Goal: Information Seeking & Learning: Learn about a topic

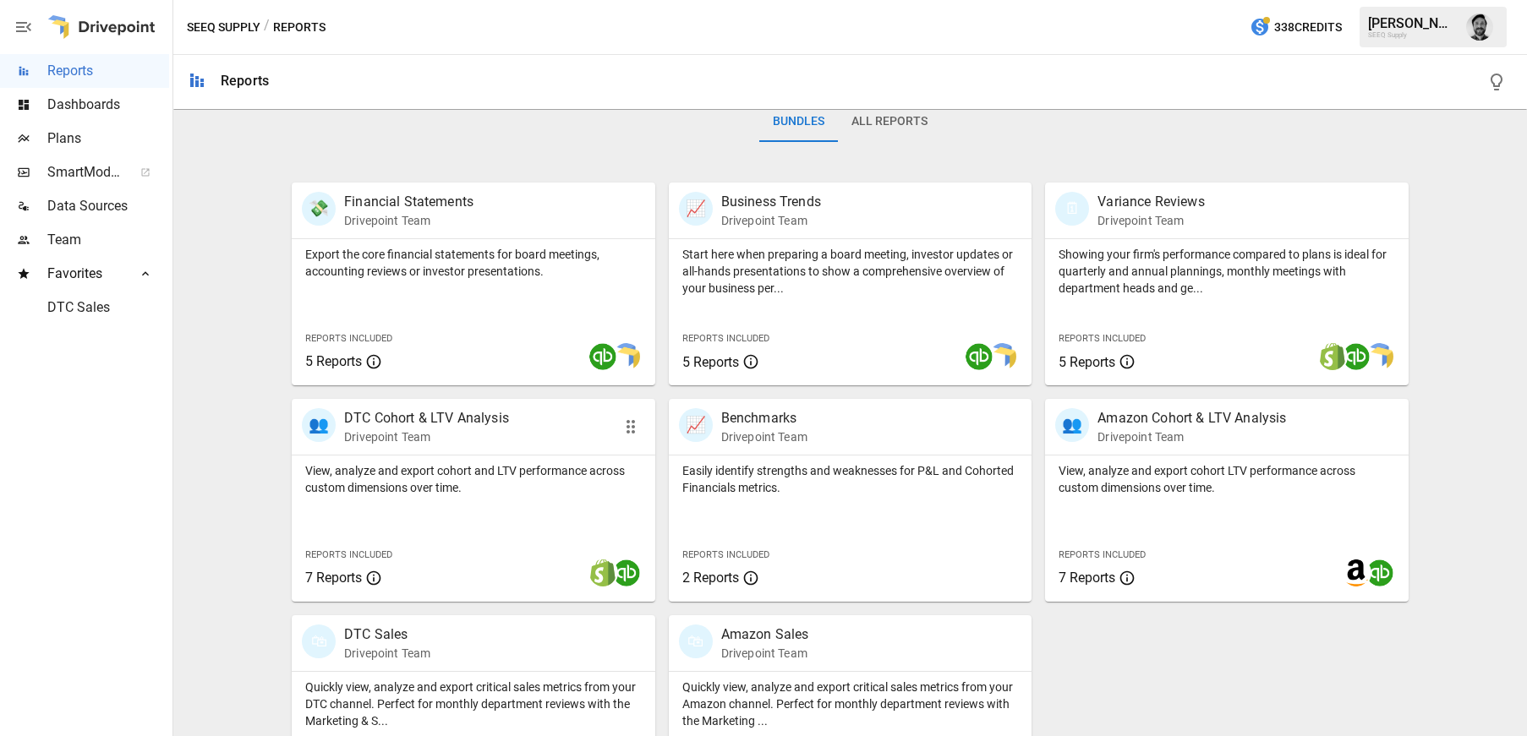
scroll to position [322, 0]
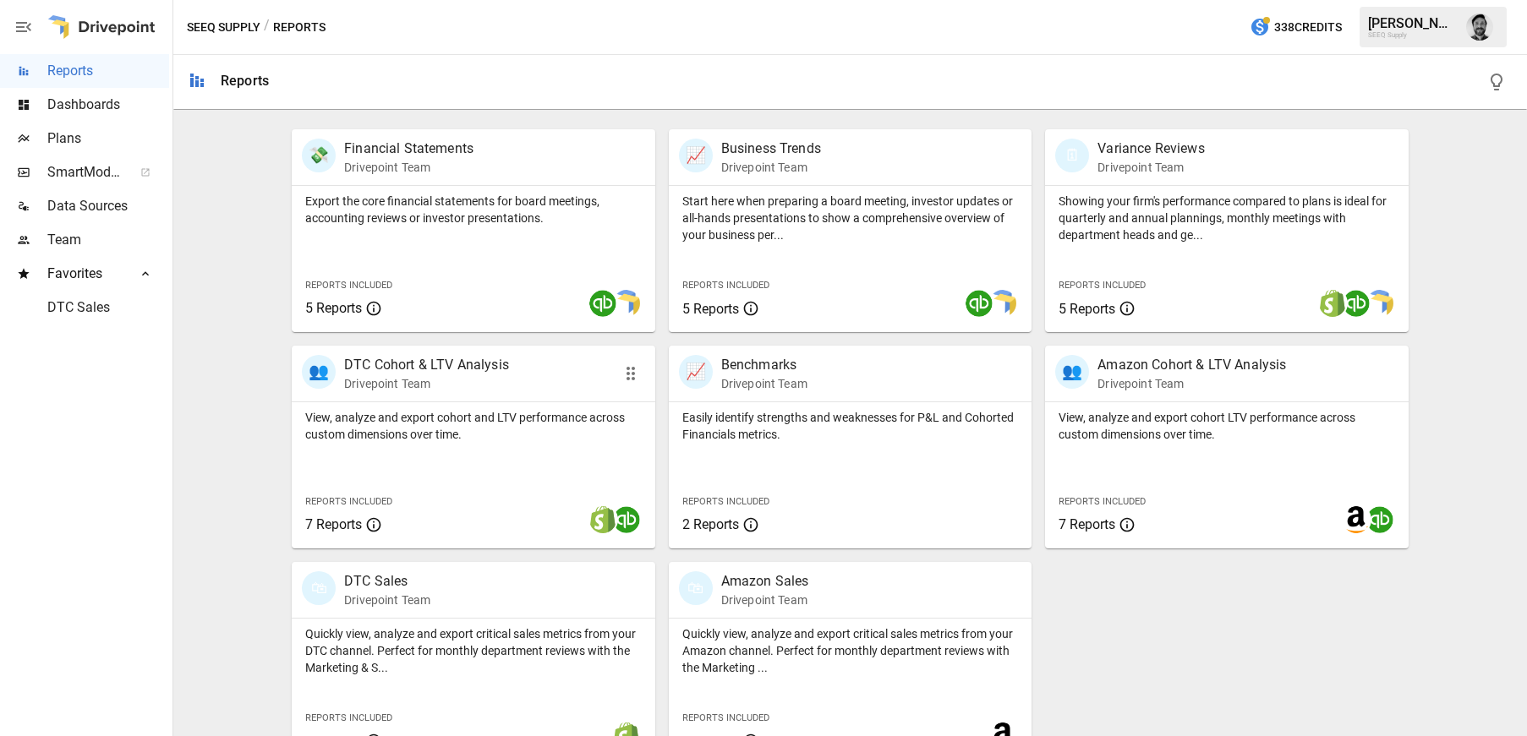
click at [529, 411] on p "View, analyze and export cohort and LTV performance across custom dimensions ov…" at bounding box center [473, 426] width 337 height 34
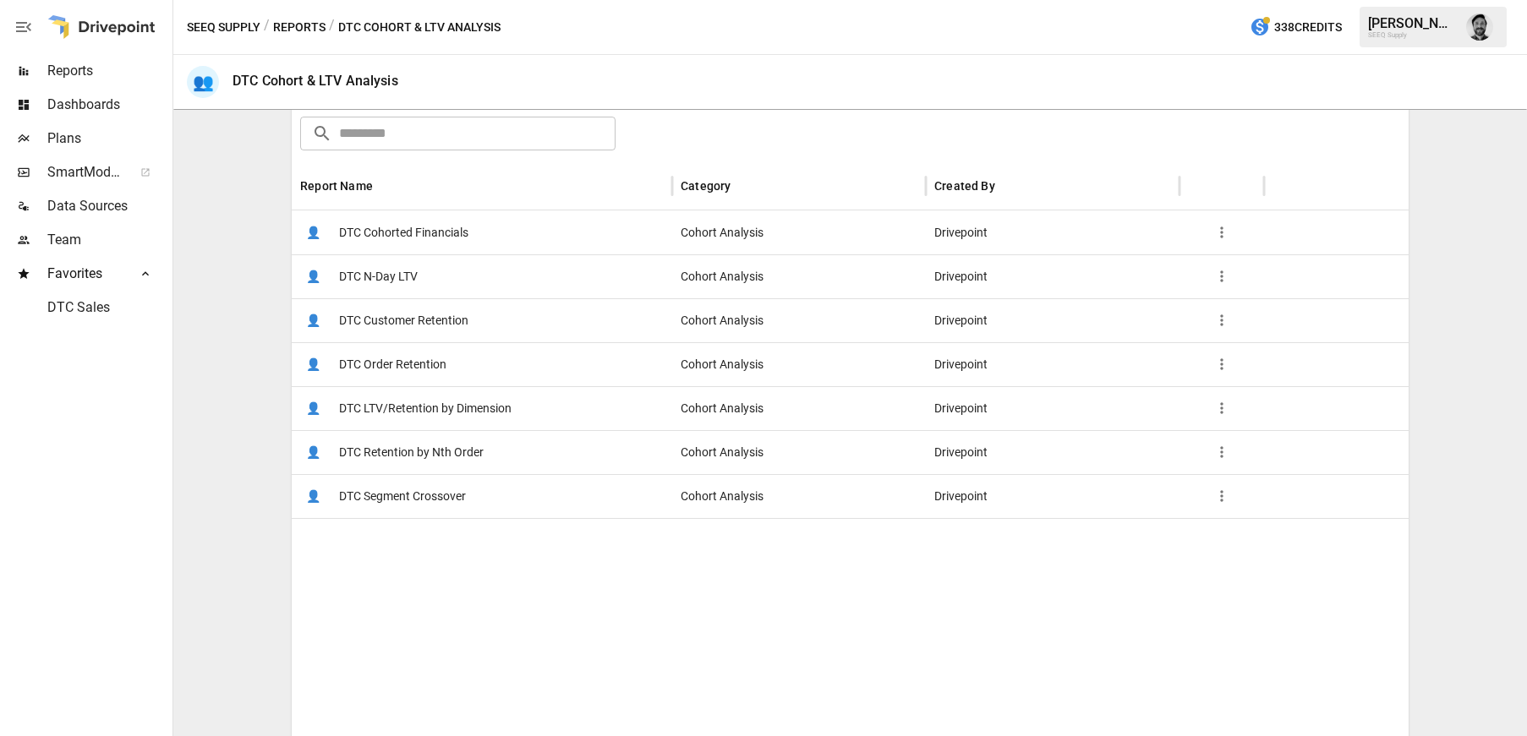
scroll to position [276, 0]
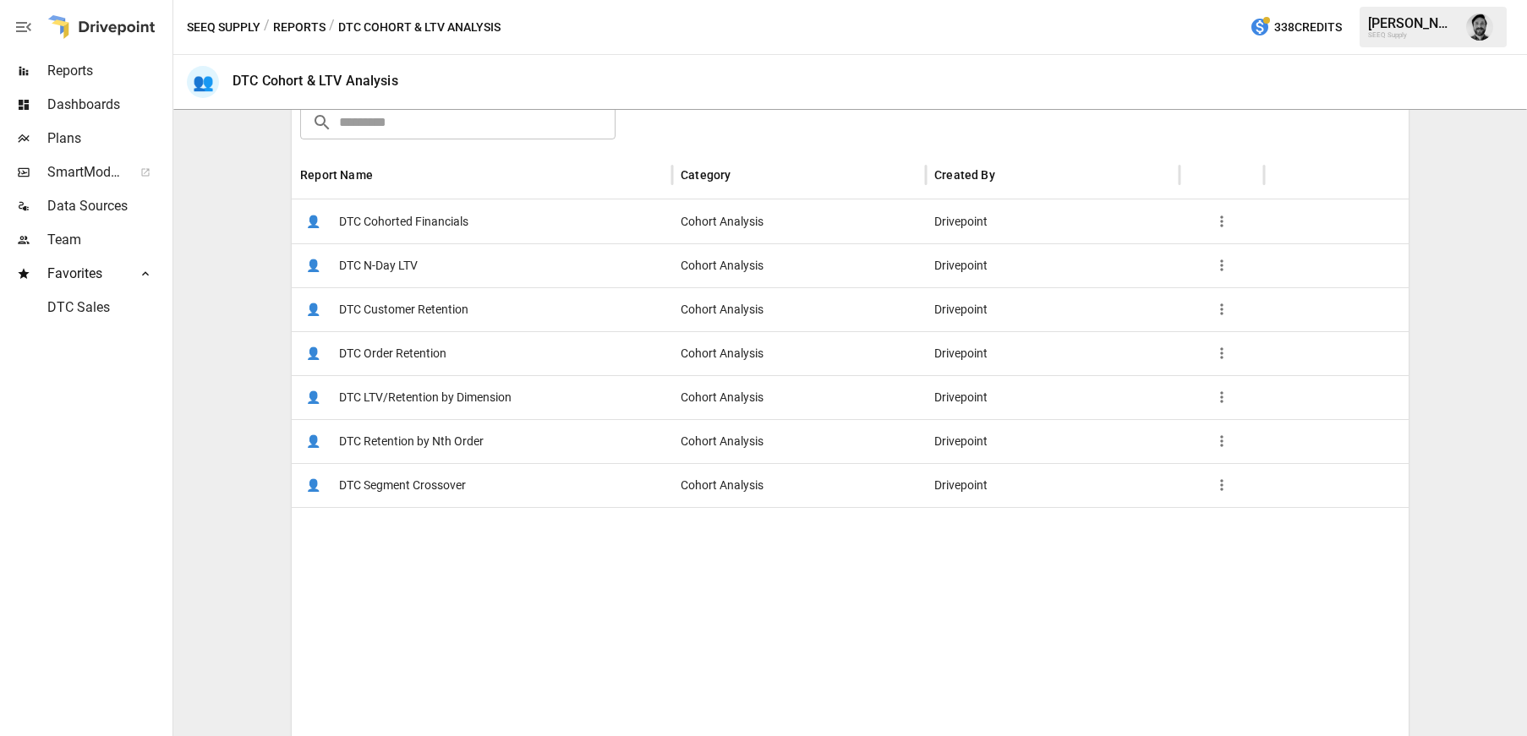
click at [402, 266] on span "DTC N-Day LTV" at bounding box center [378, 265] width 79 height 43
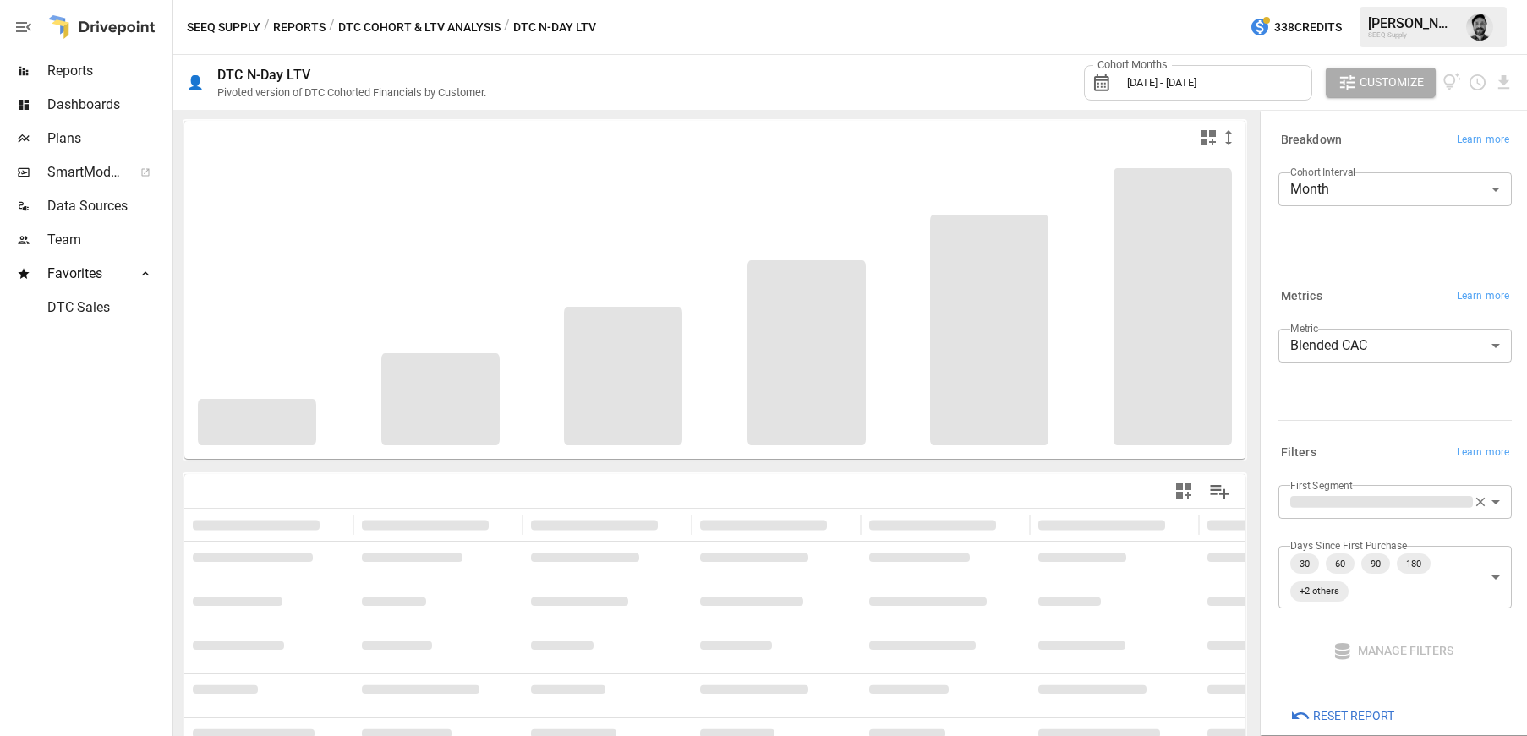
click at [1196, 87] on span "[DATE] - [DATE]" at bounding box center [1161, 82] width 69 height 13
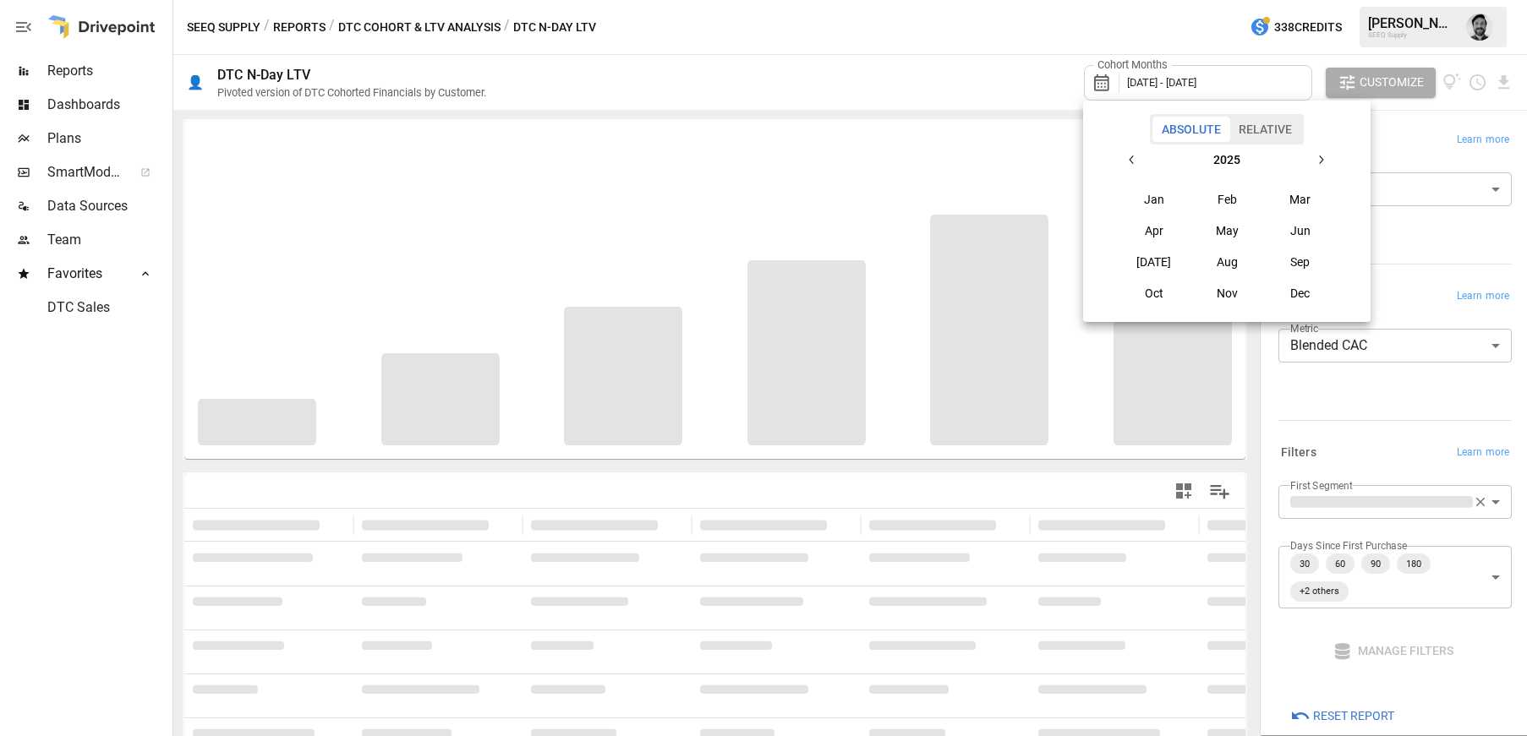
click at [1130, 158] on icon "button" at bounding box center [1132, 160] width 14 height 14
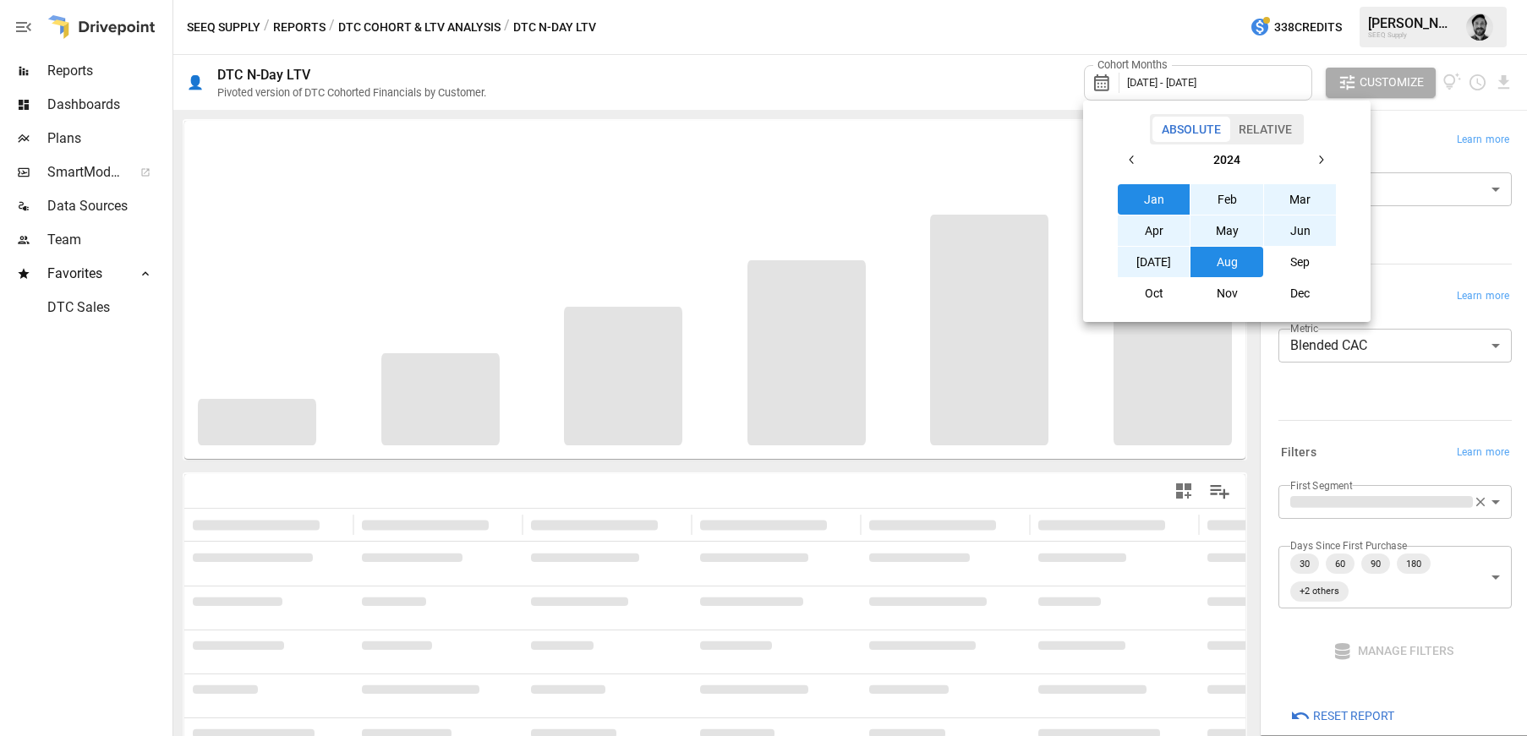
click at [1144, 200] on button "Jan" at bounding box center [1154, 199] width 73 height 30
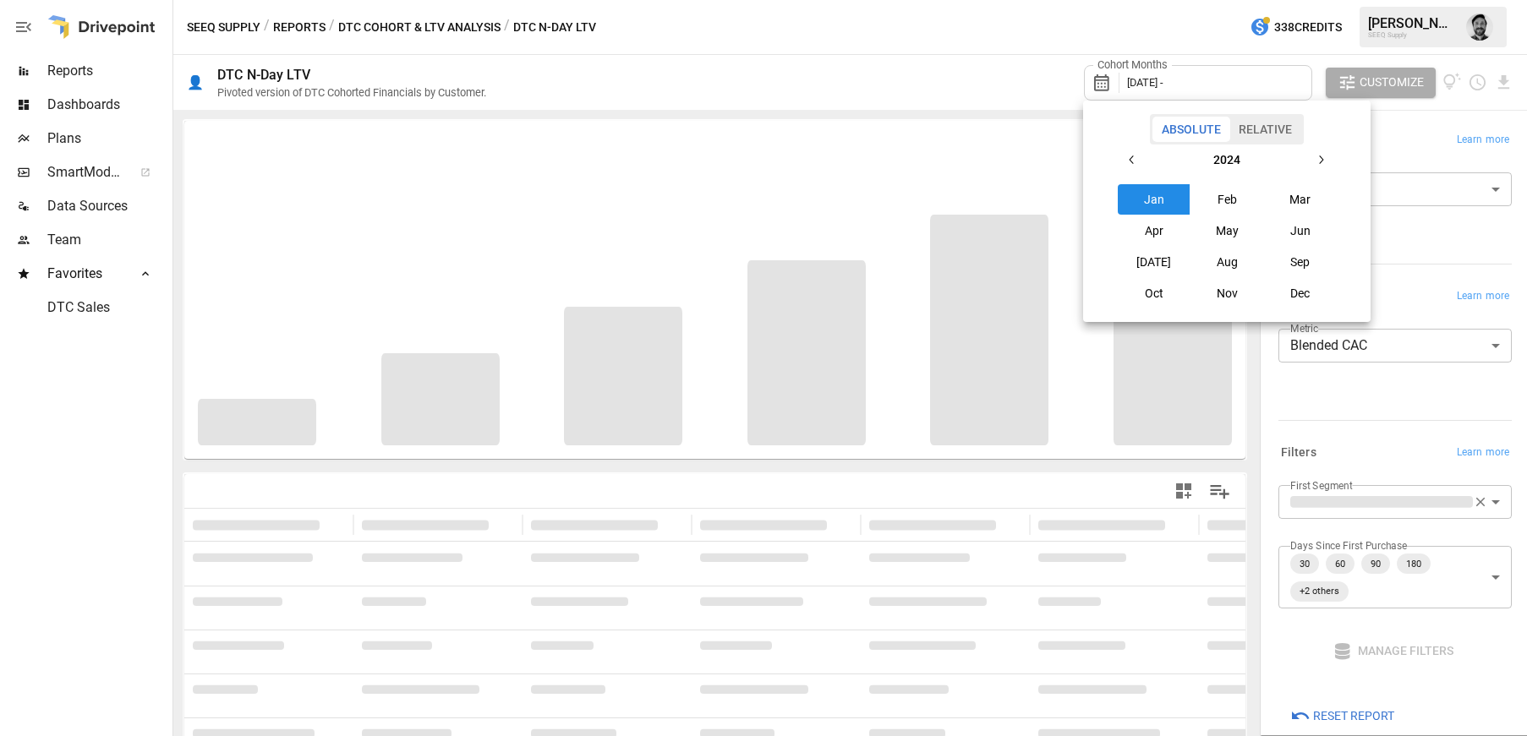
click at [1314, 156] on icon "button" at bounding box center [1321, 160] width 14 height 14
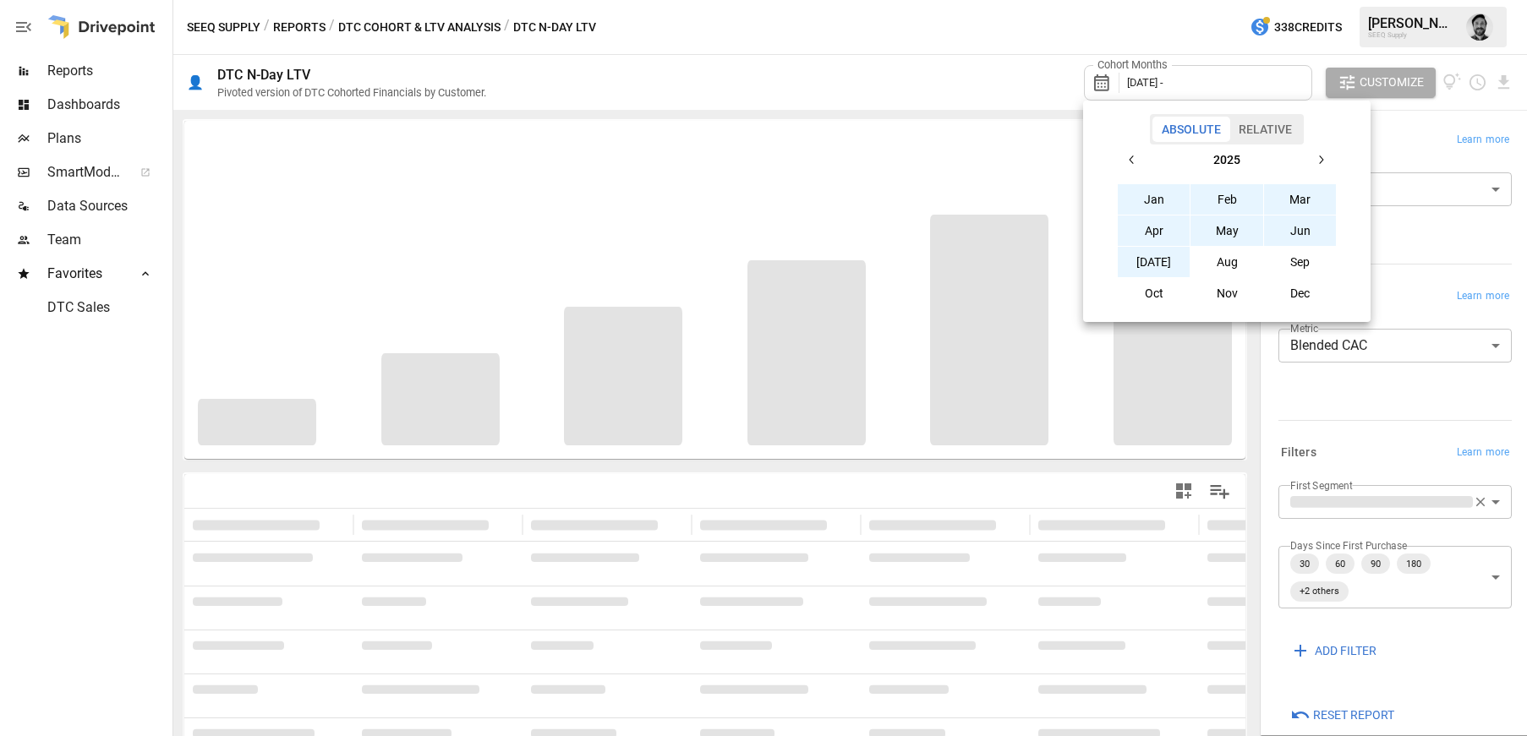
click at [1168, 265] on button "[DATE]" at bounding box center [1154, 262] width 73 height 30
click at [1102, 28] on div at bounding box center [763, 368] width 1527 height 736
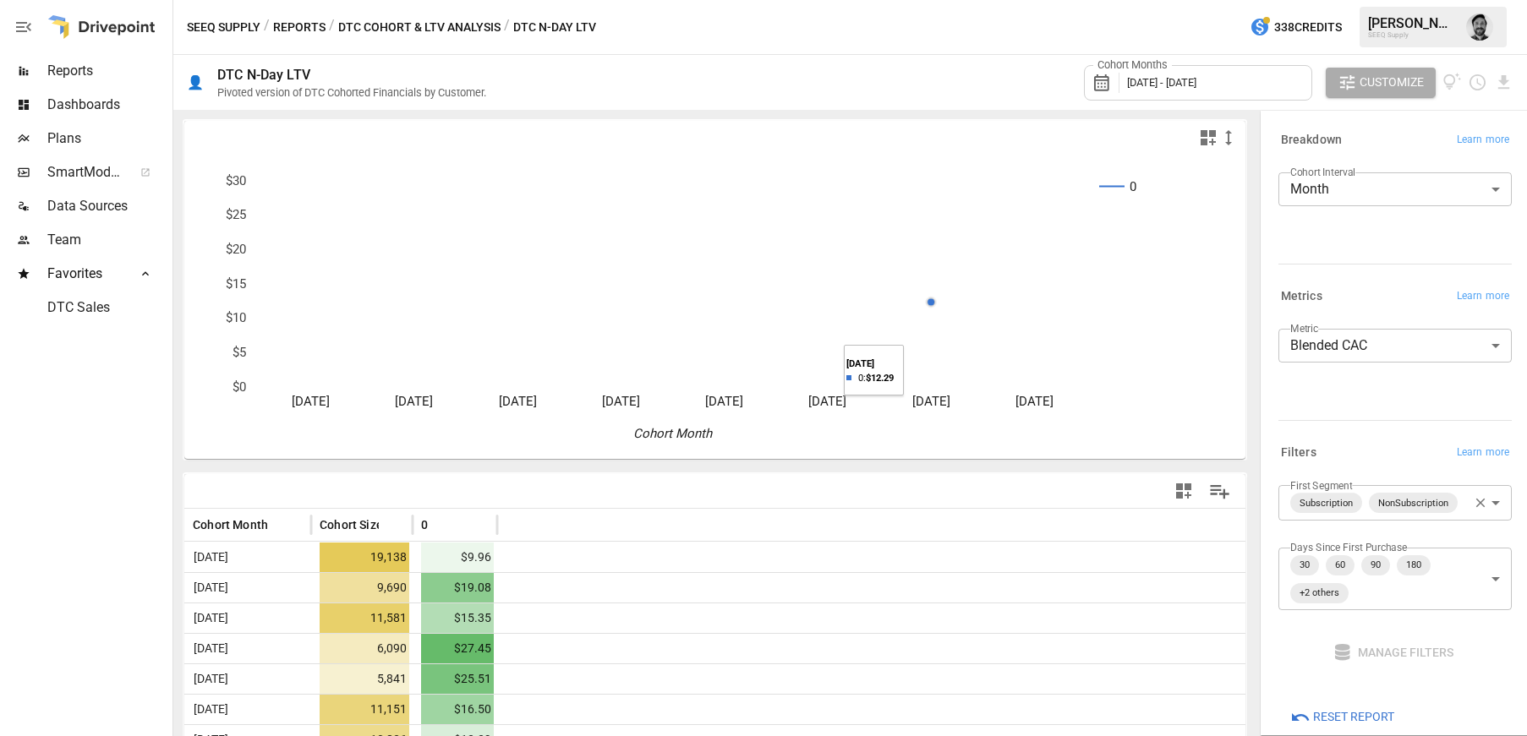
scroll to position [87, 0]
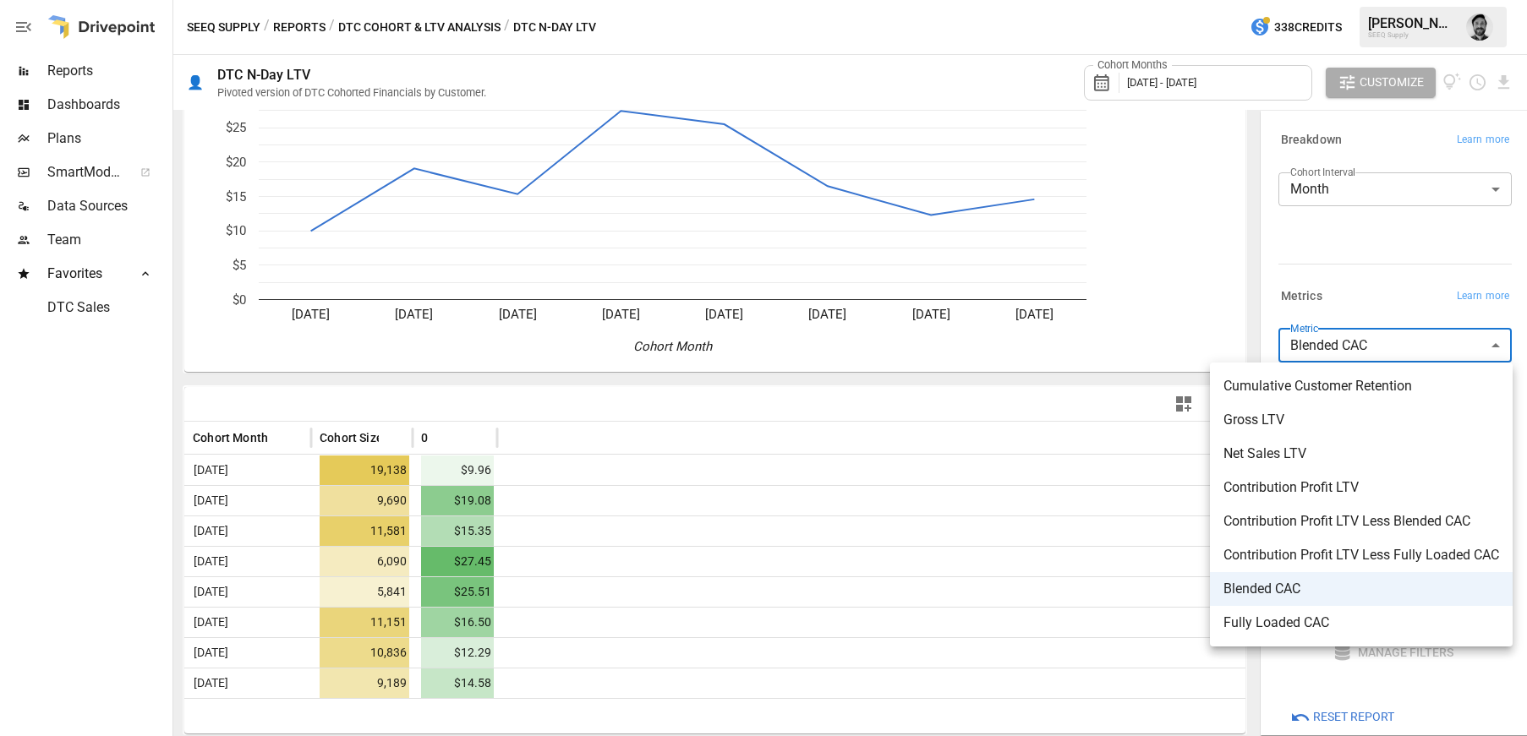
click at [1469, 0] on body "**********" at bounding box center [763, 0] width 1527 height 0
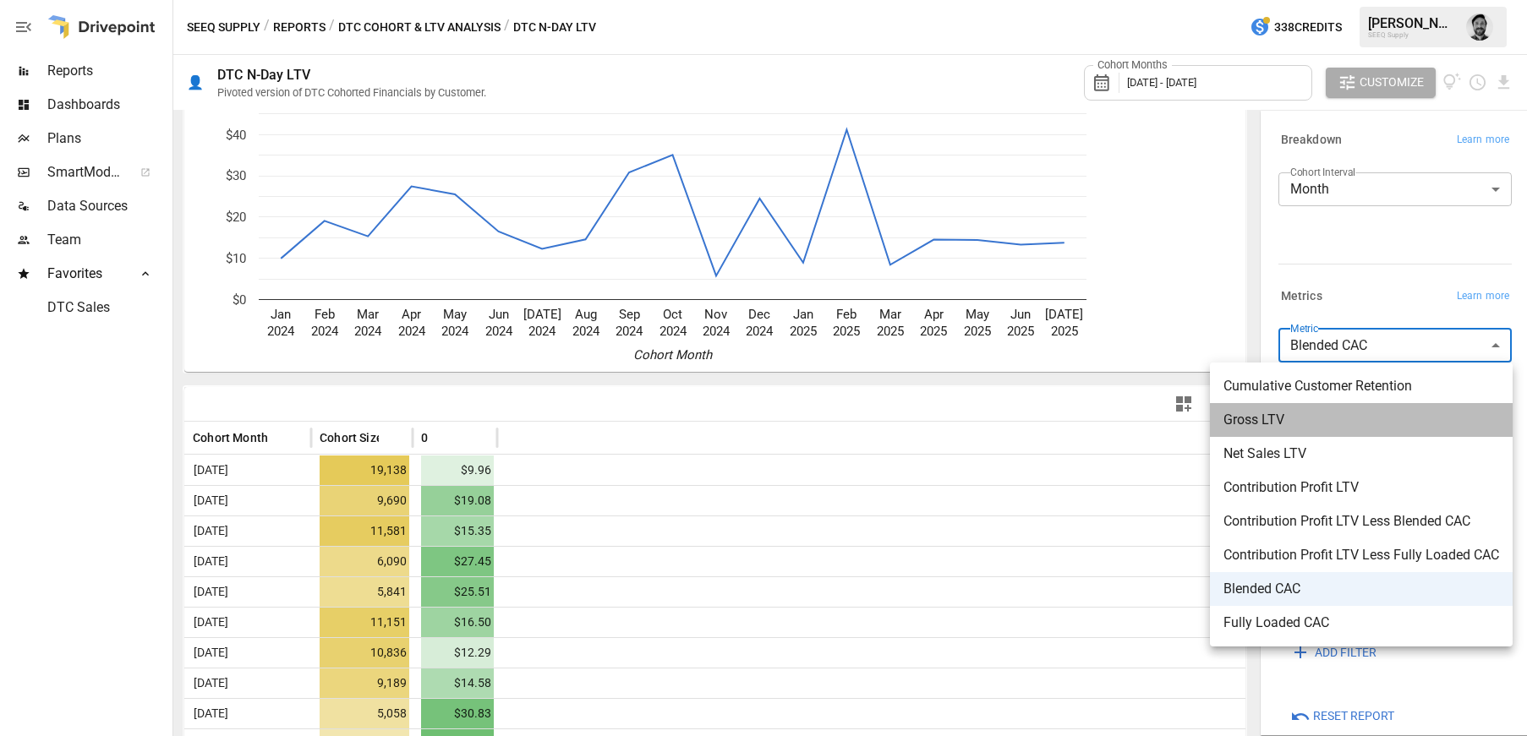
click at [1266, 420] on span "Gross LTV" at bounding box center [1361, 420] width 276 height 20
type input "*********"
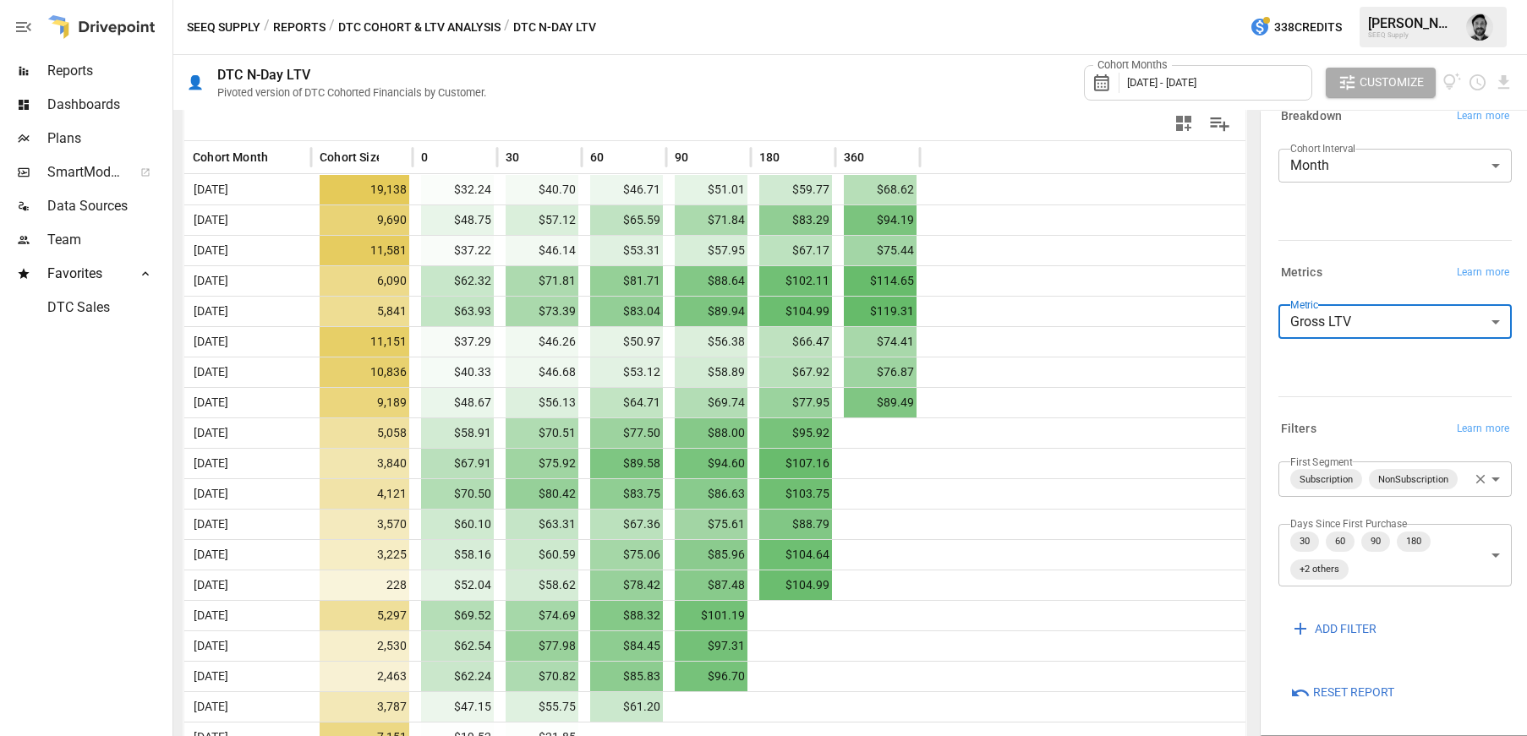
scroll to position [369, 0]
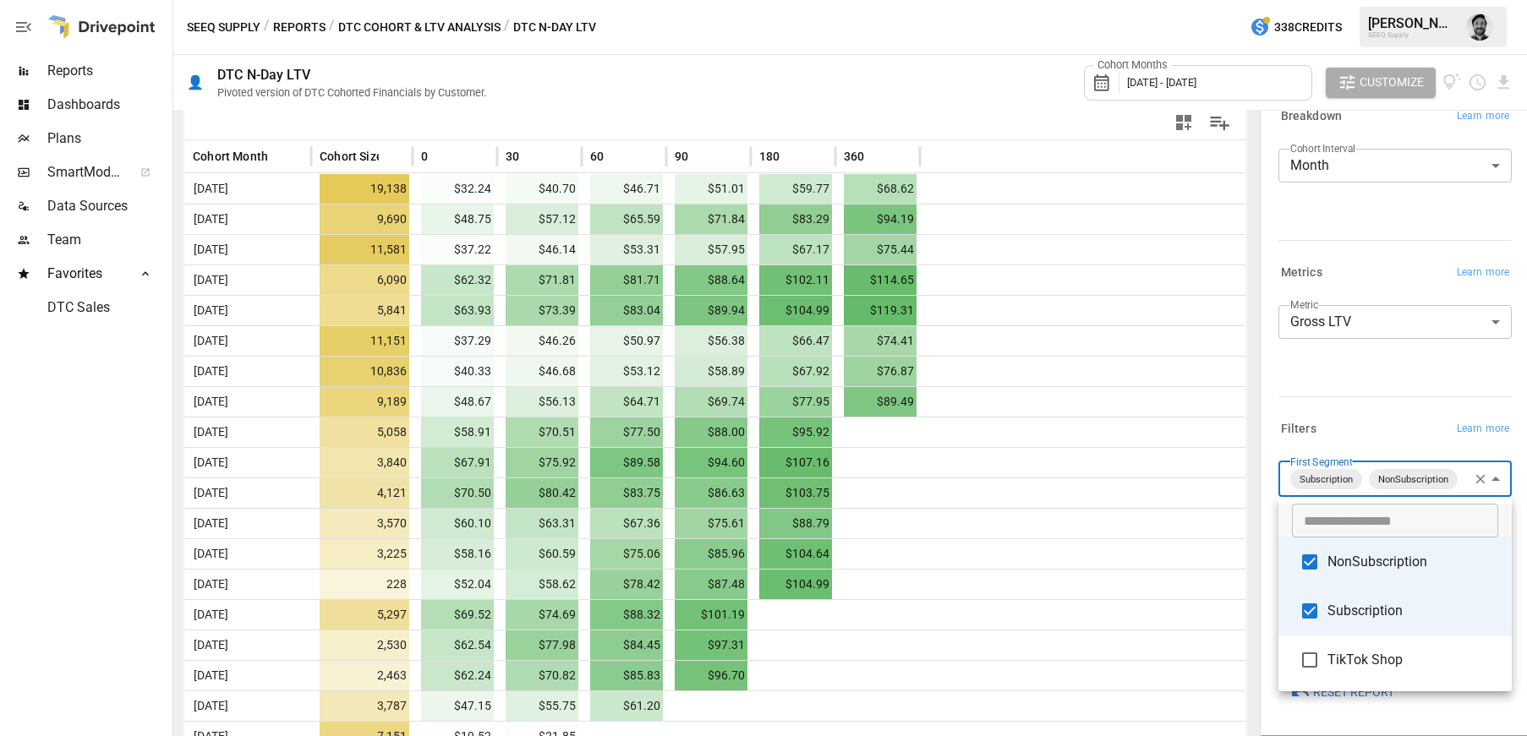
click at [1358, 0] on body "Reports Dashboards Plans SmartModel ™ Data Sources Team Favorites DTC Sales SEE…" at bounding box center [763, 0] width 1527 height 0
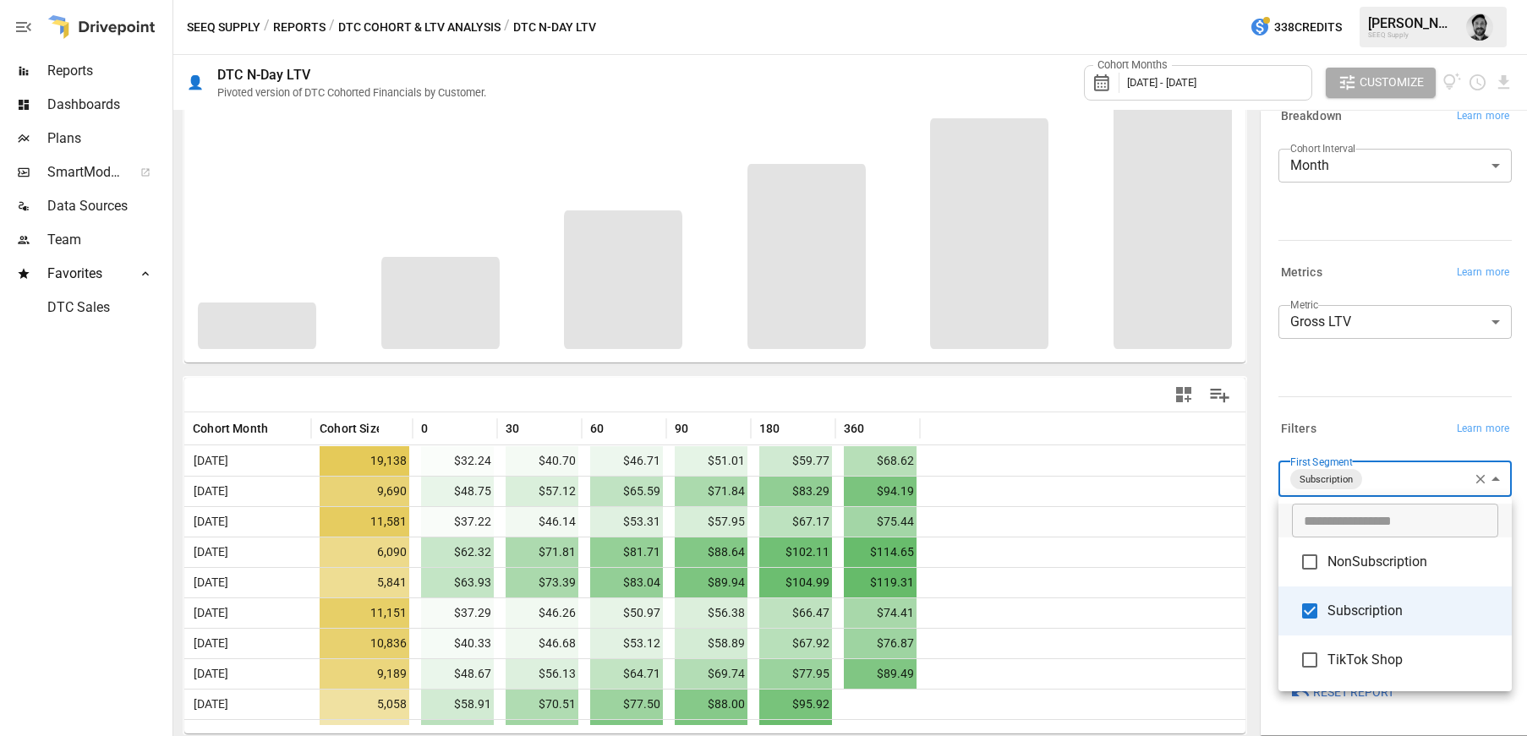
click at [1155, 441] on div at bounding box center [763, 368] width 1527 height 736
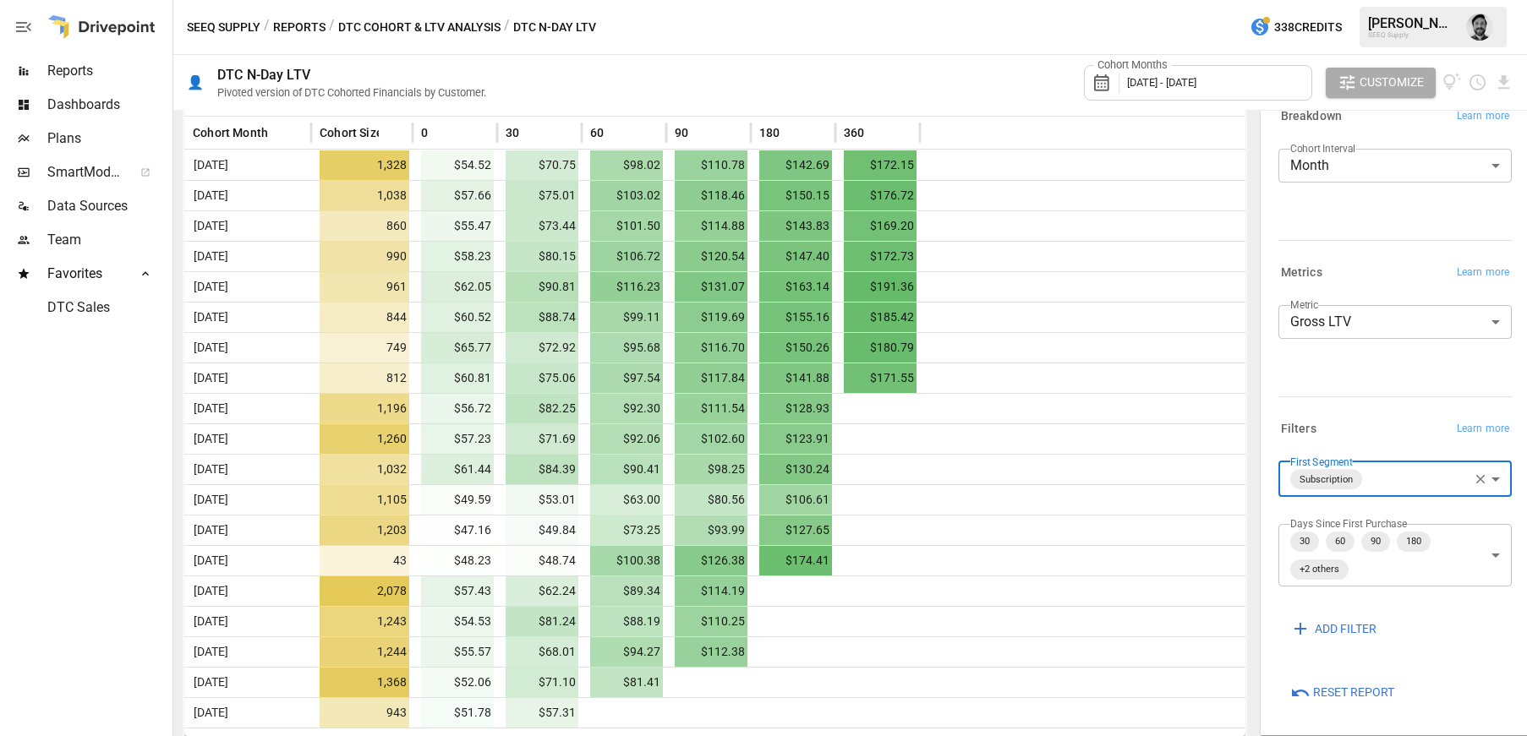
scroll to position [394, 0]
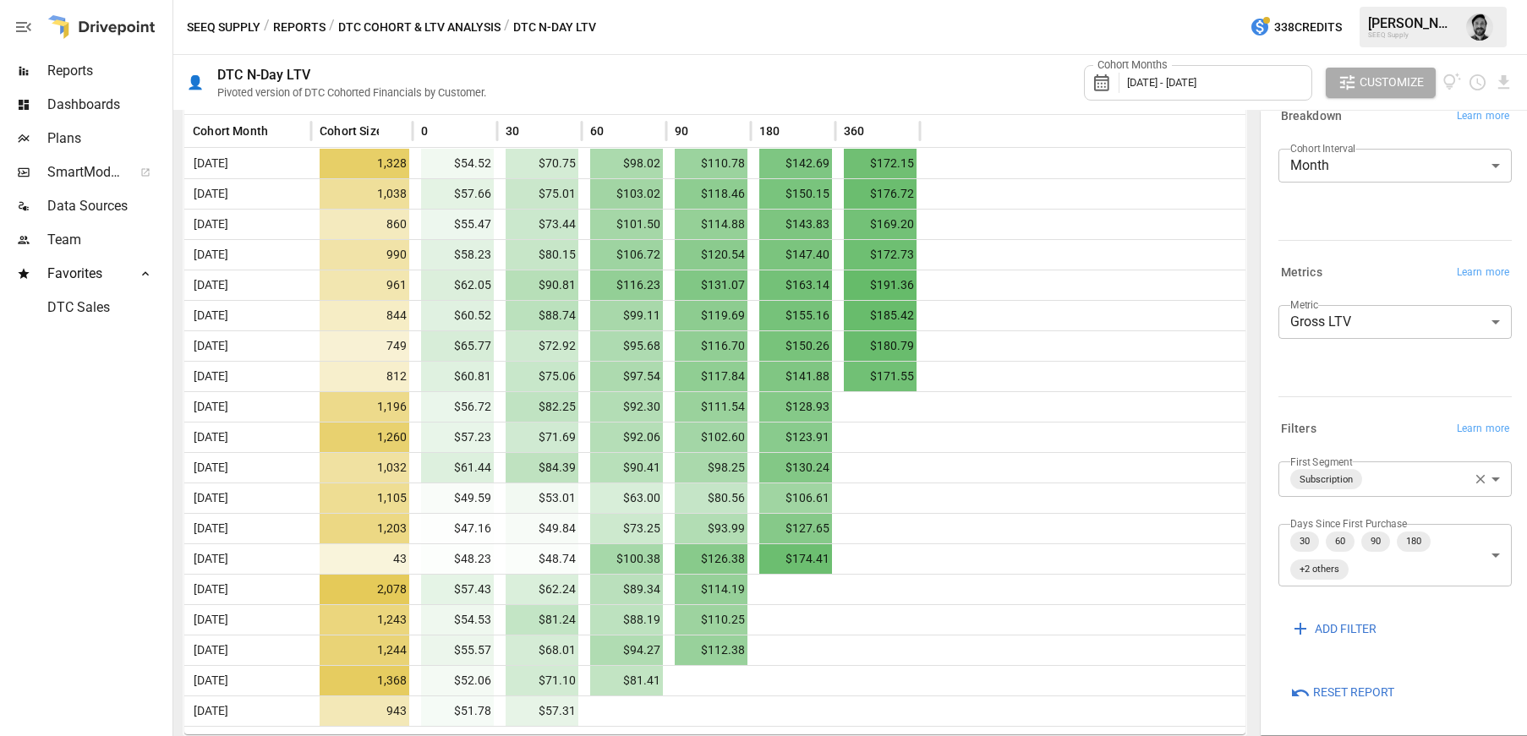
click at [1219, 74] on div "Cohort Months [DATE] - [DATE]" at bounding box center [1198, 83] width 228 height 36
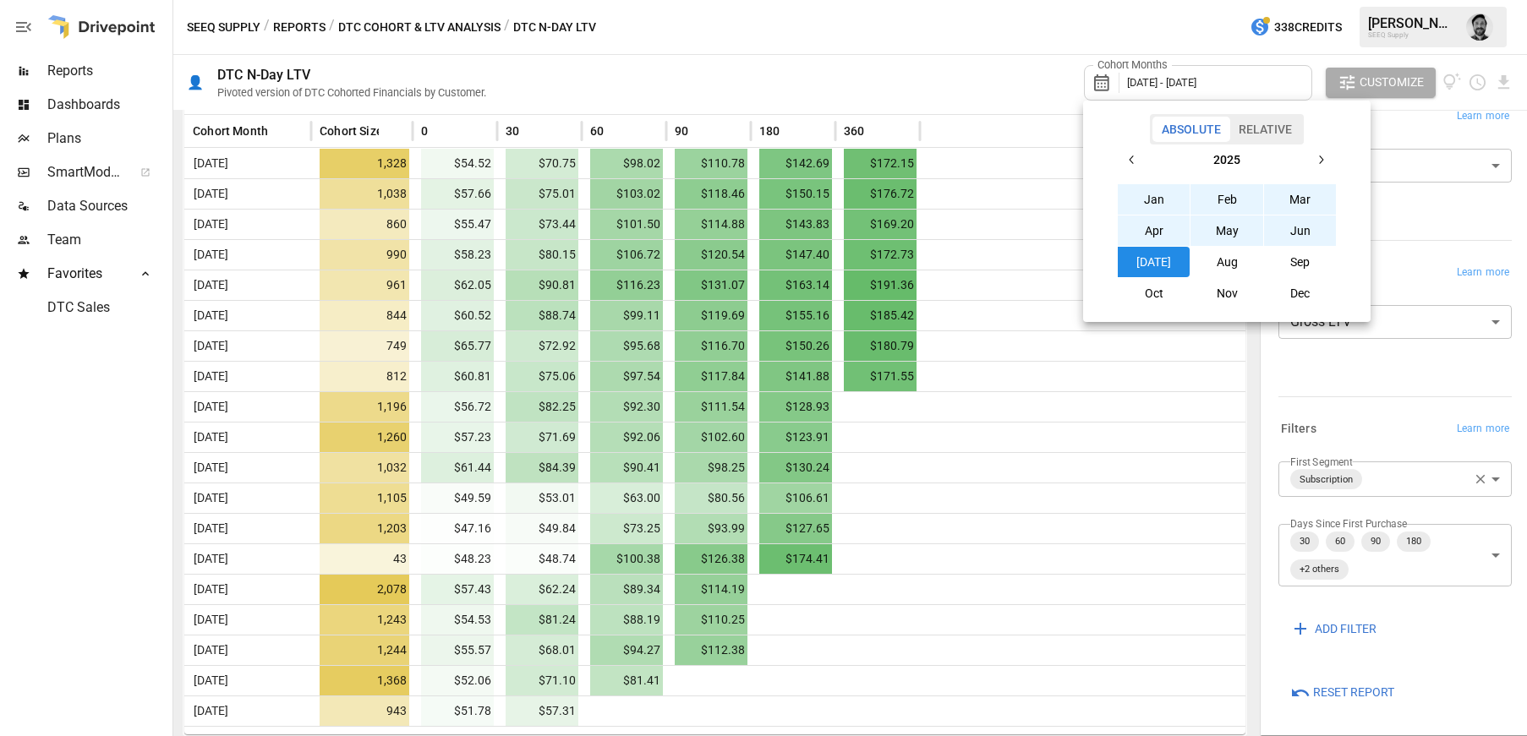
click at [931, 54] on div at bounding box center [763, 368] width 1527 height 736
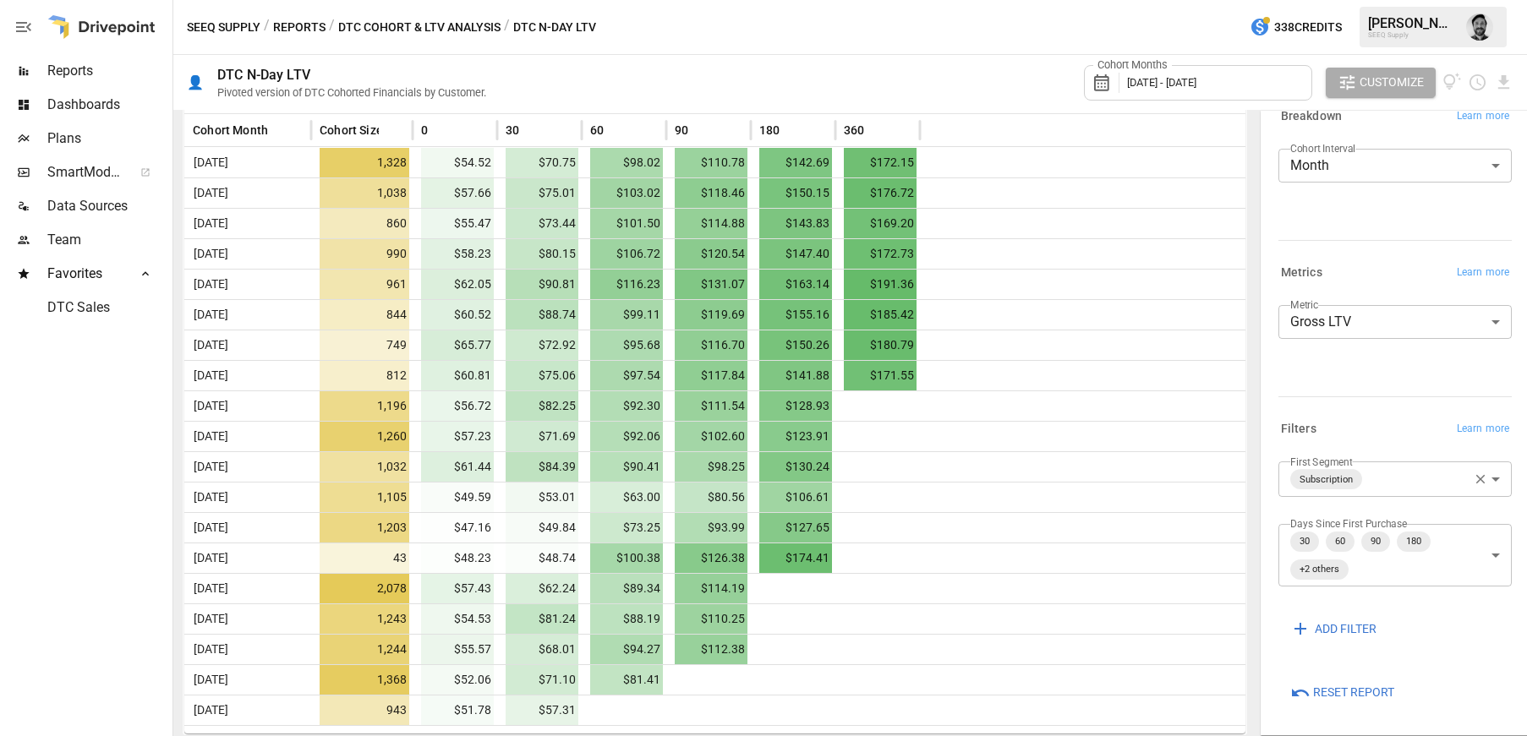
scroll to position [393, 0]
click at [1397, 0] on body "Reports Dashboards Plans SmartModel ™ Data Sources Team Favorites DTC Sales SEE…" at bounding box center [763, 0] width 1527 height 0
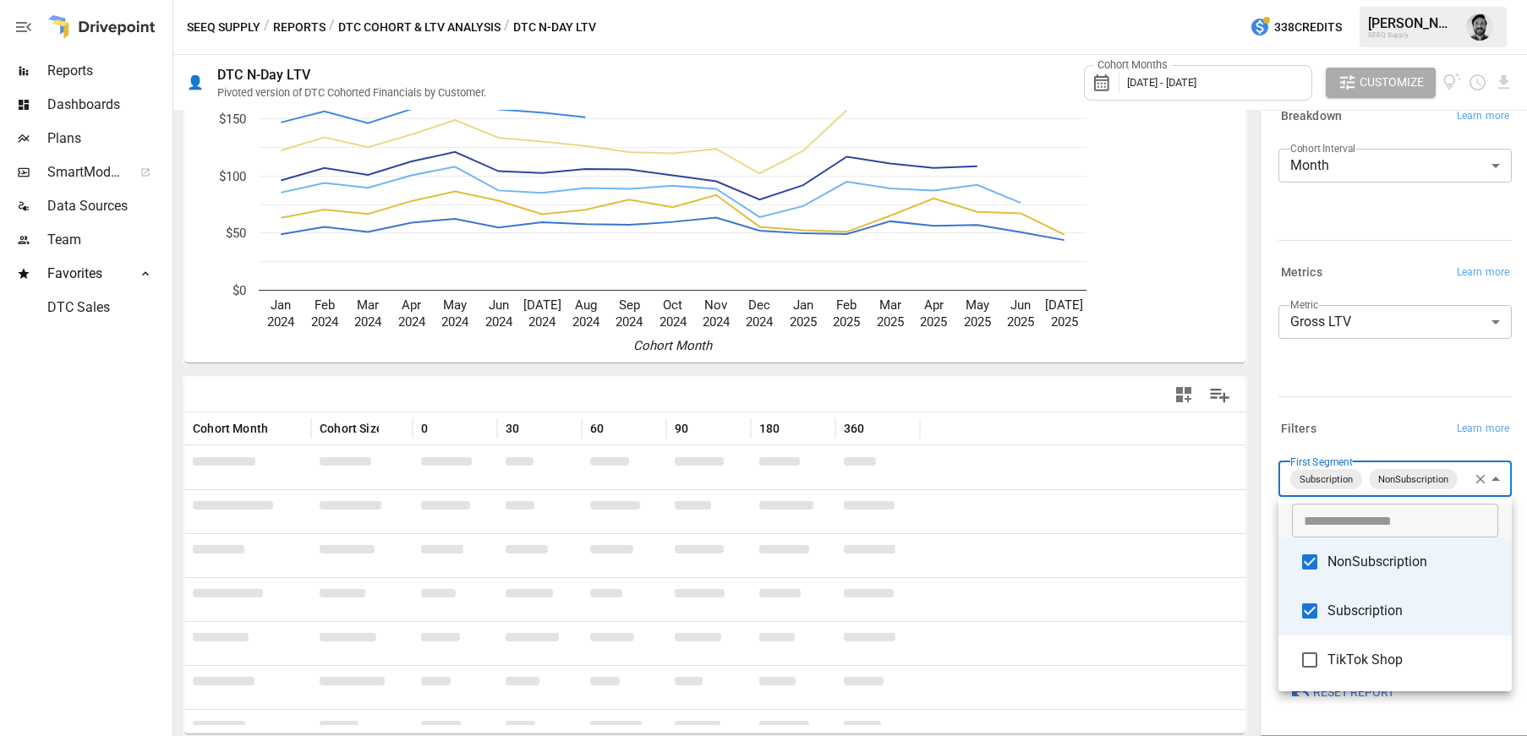
scroll to position [393, 0]
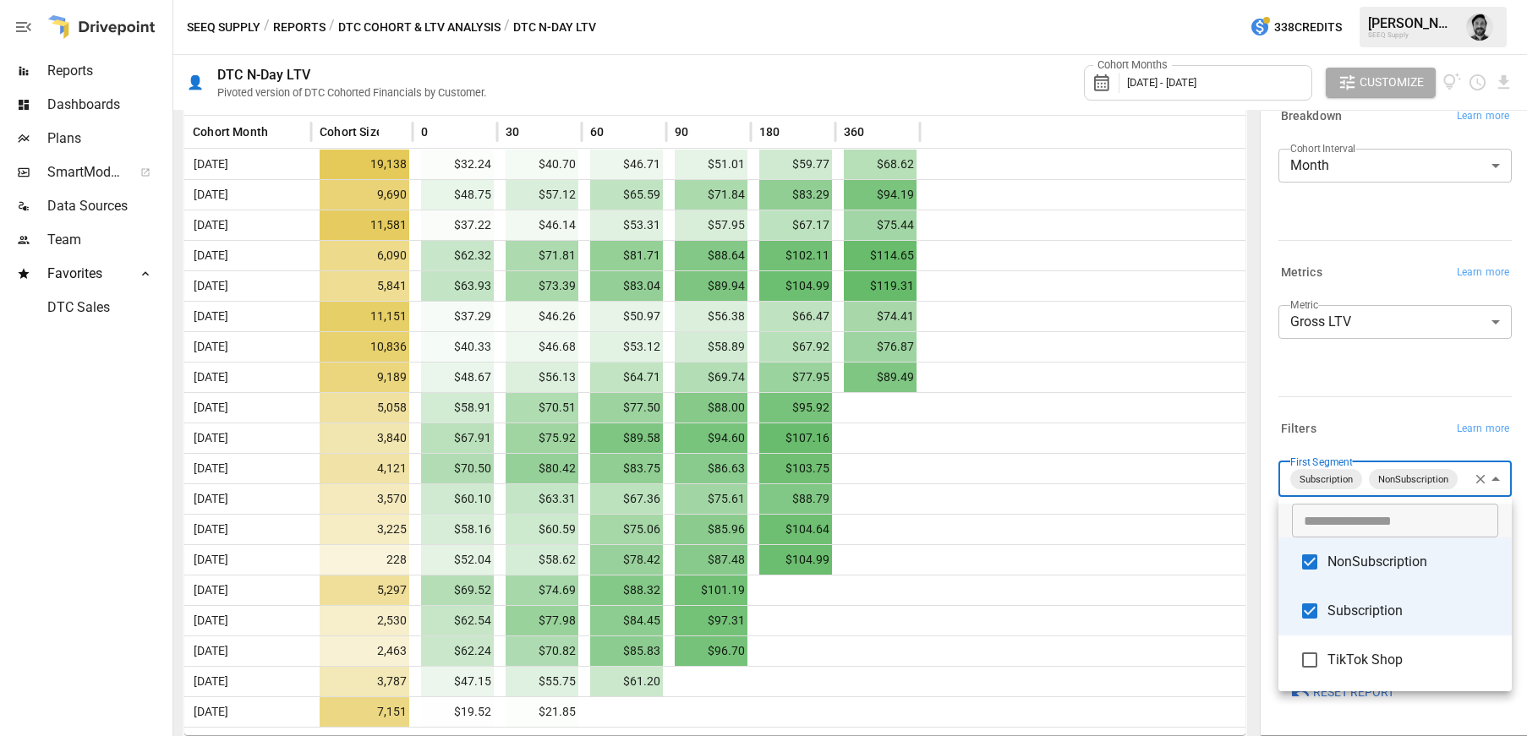
type input "**********"
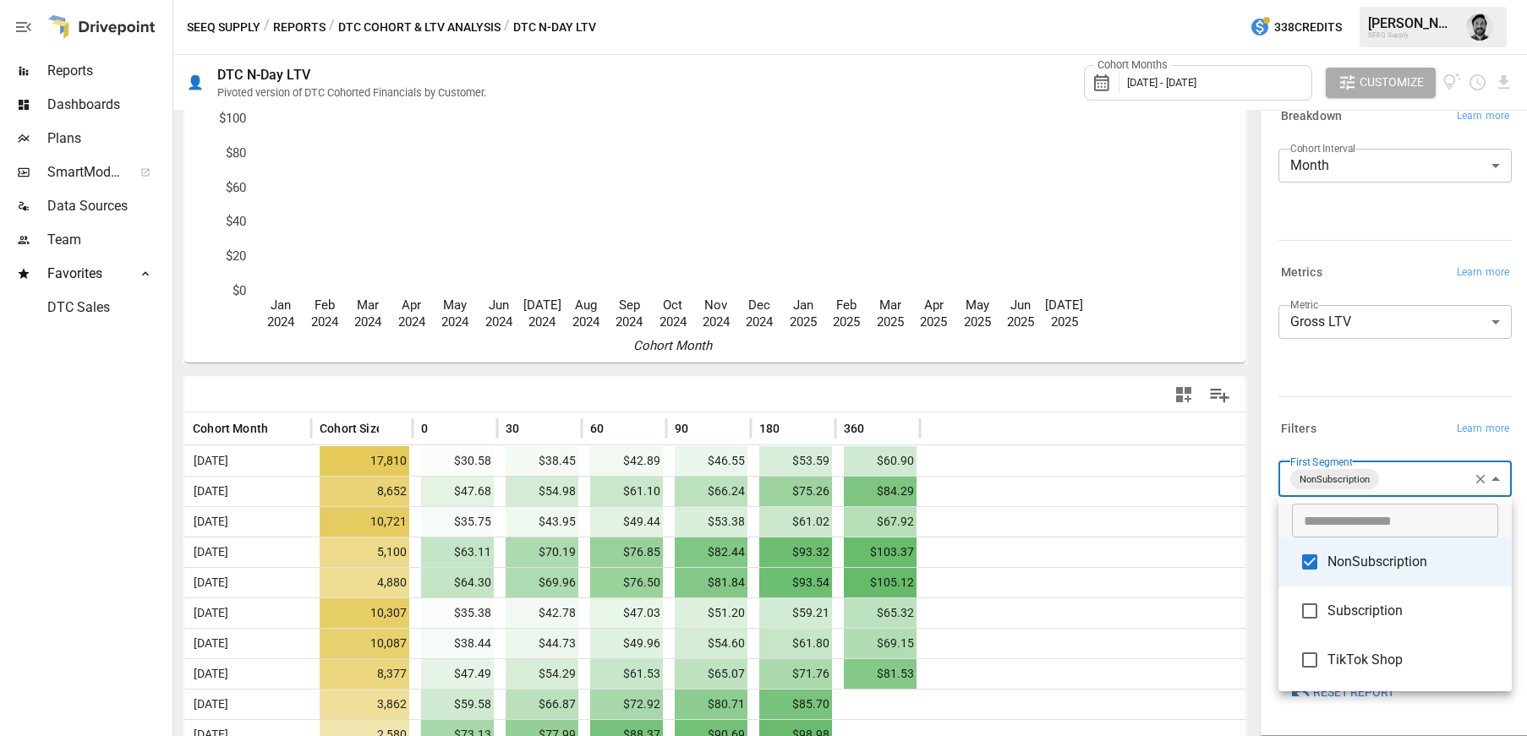
scroll to position [393, 0]
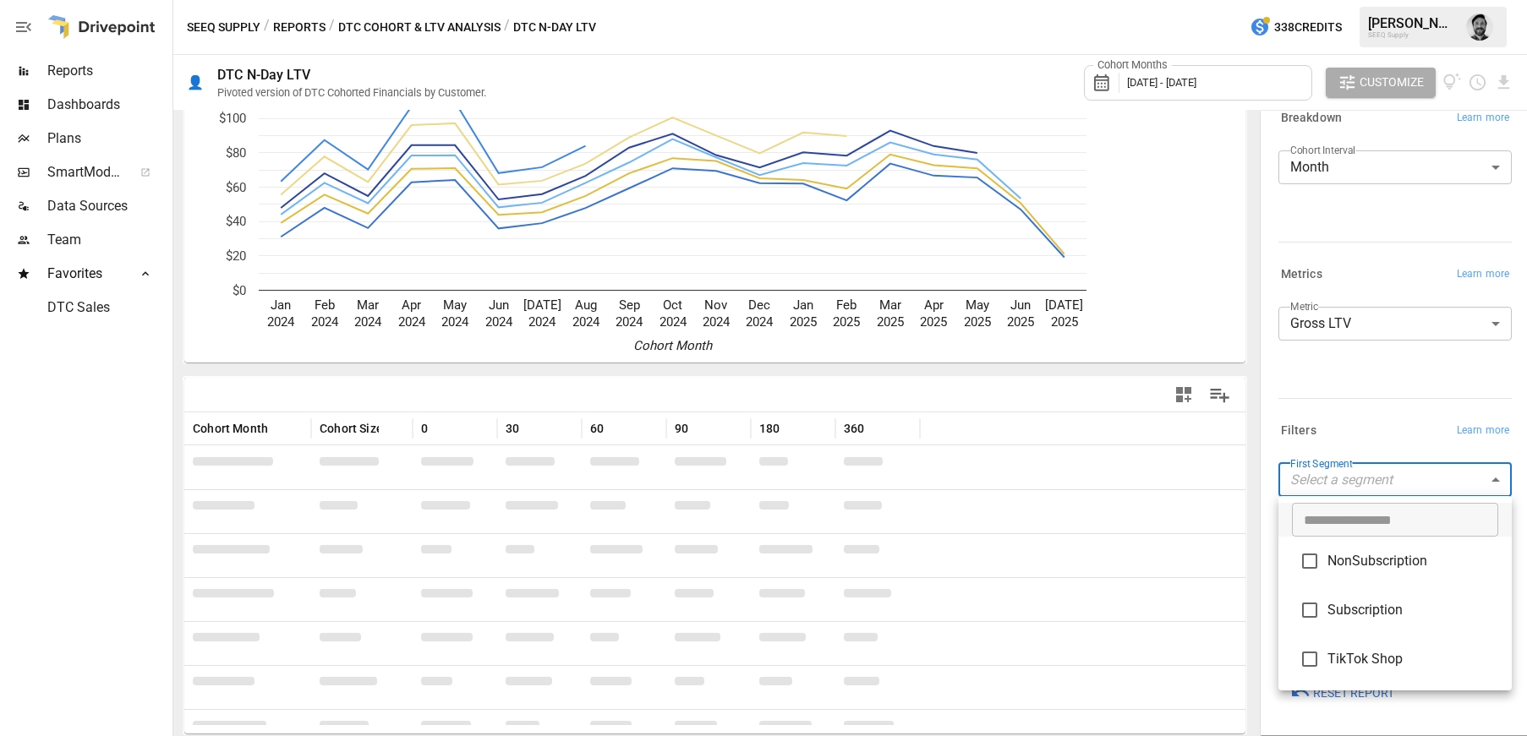
scroll to position [393, 0]
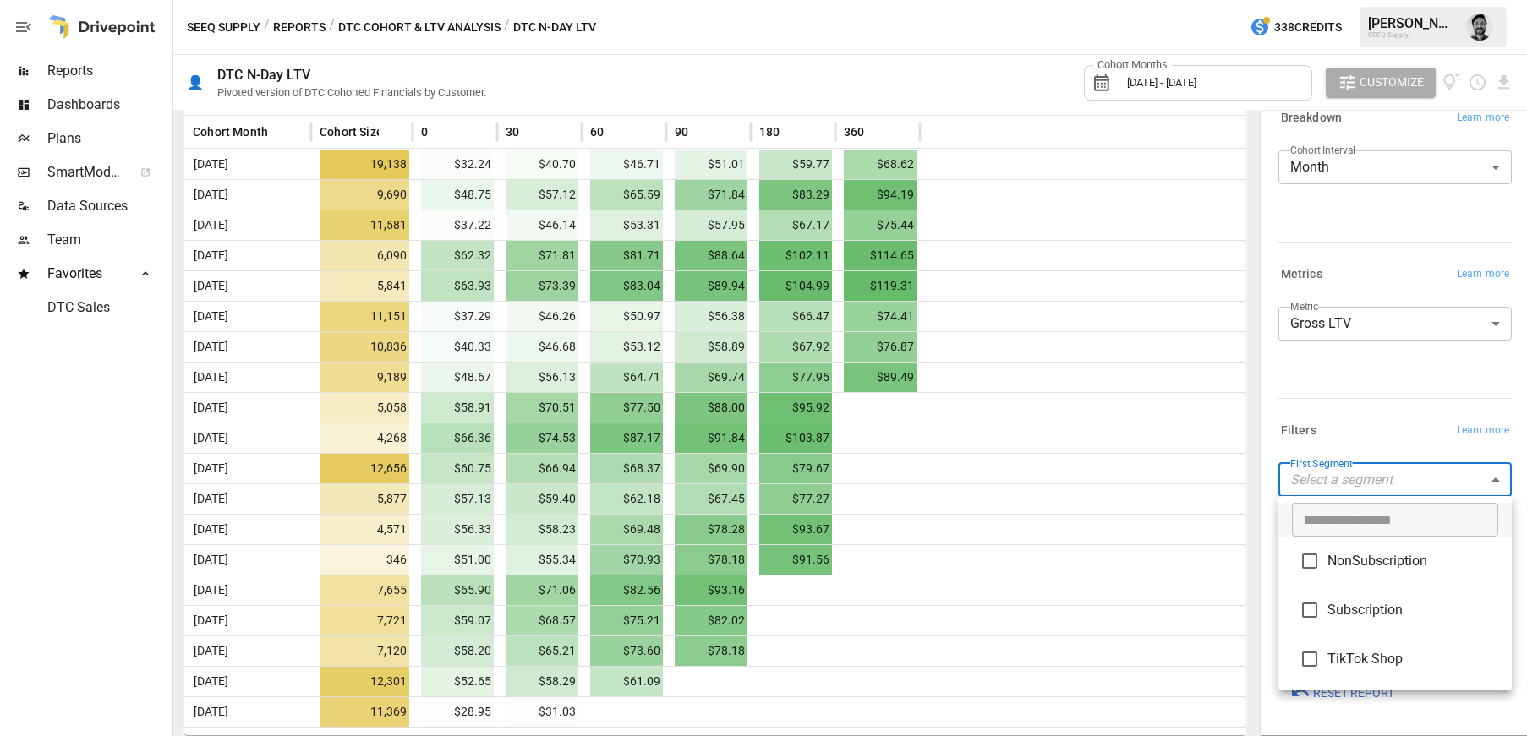
click at [298, 25] on div at bounding box center [763, 368] width 1527 height 736
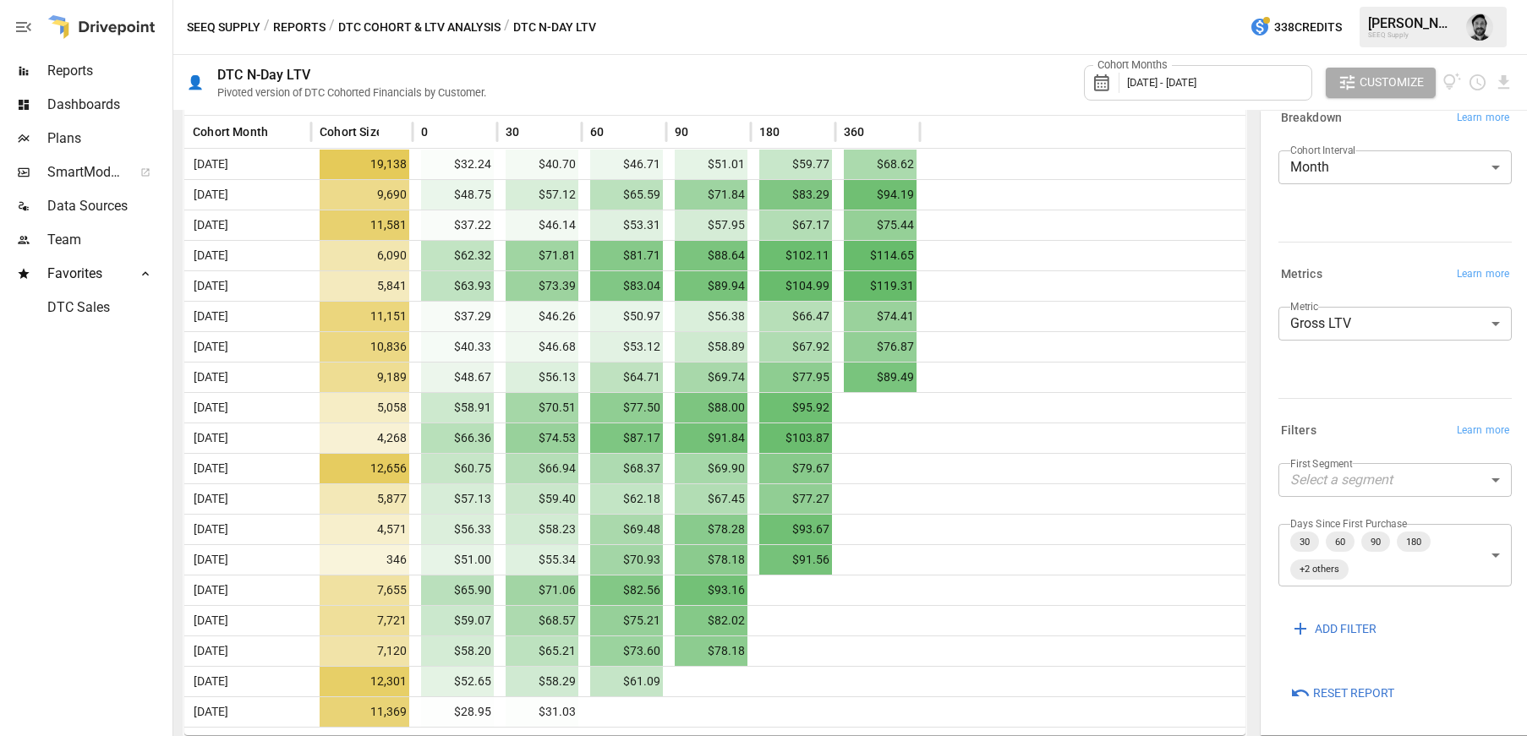
click at [305, 30] on button "Reports" at bounding box center [299, 27] width 52 height 21
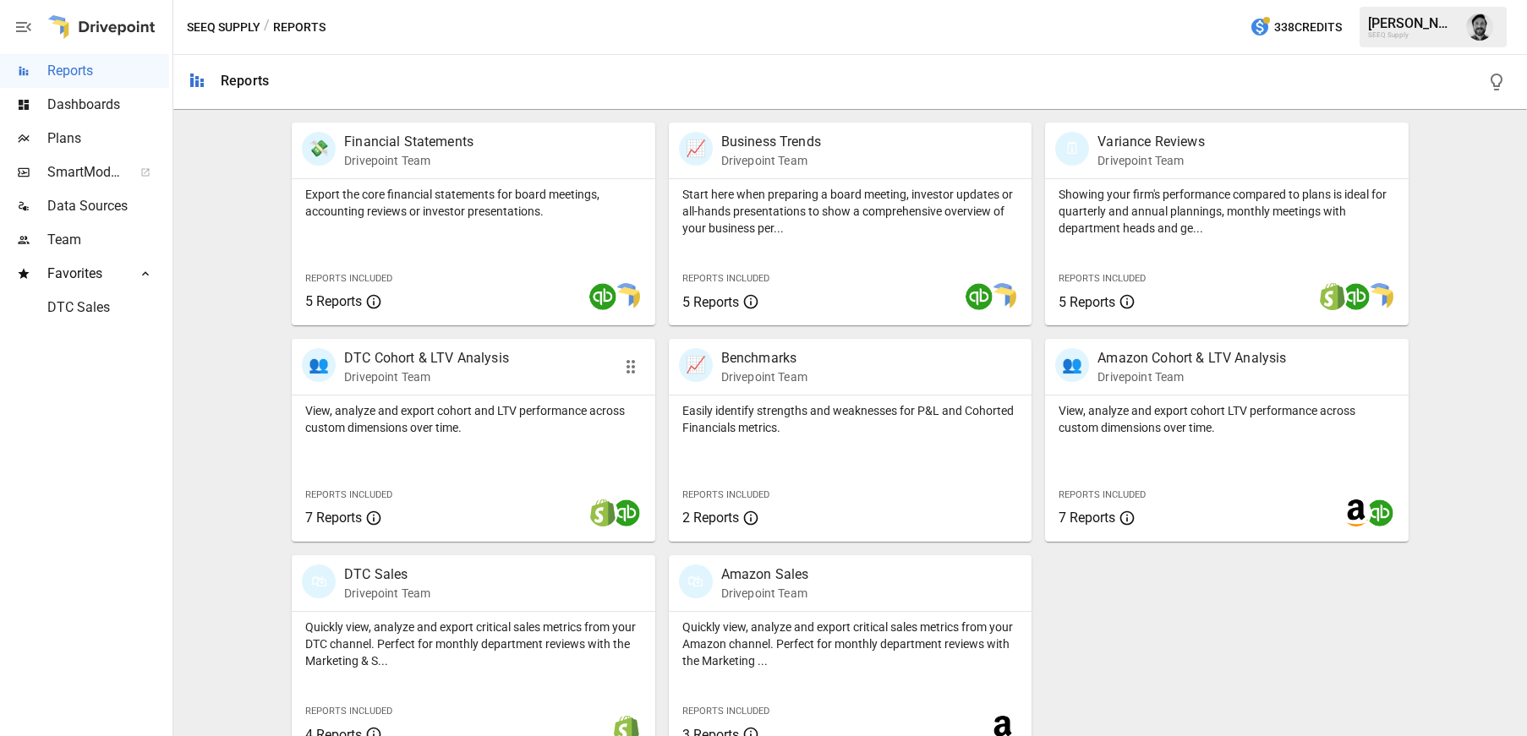
scroll to position [330, 0]
click at [523, 397] on div "View, analyze and export cohort and LTV performance across custom dimensions ov…" at bounding box center [474, 415] width 364 height 41
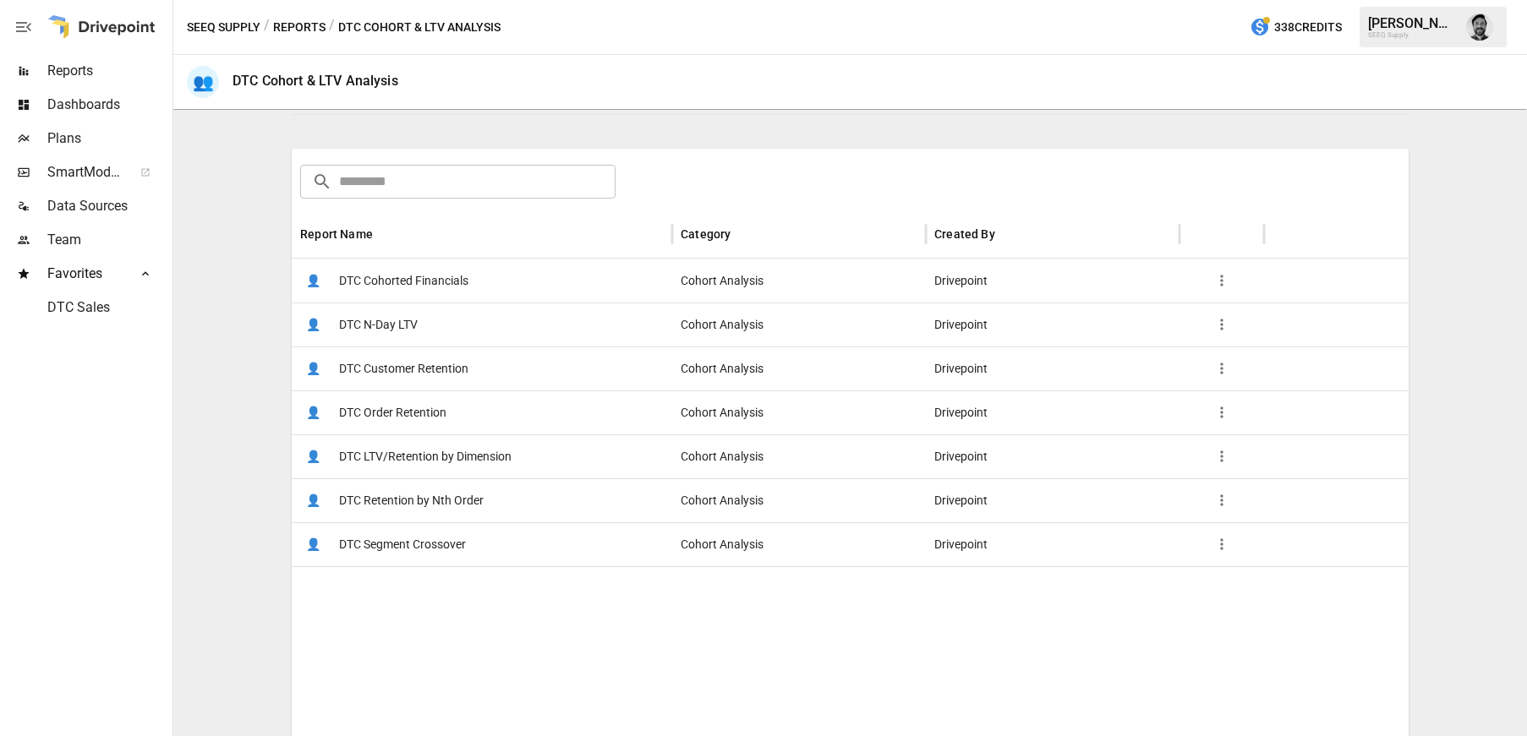
scroll to position [219, 0]
click at [409, 276] on span "DTC Cohorted Financials" at bounding box center [403, 279] width 129 height 43
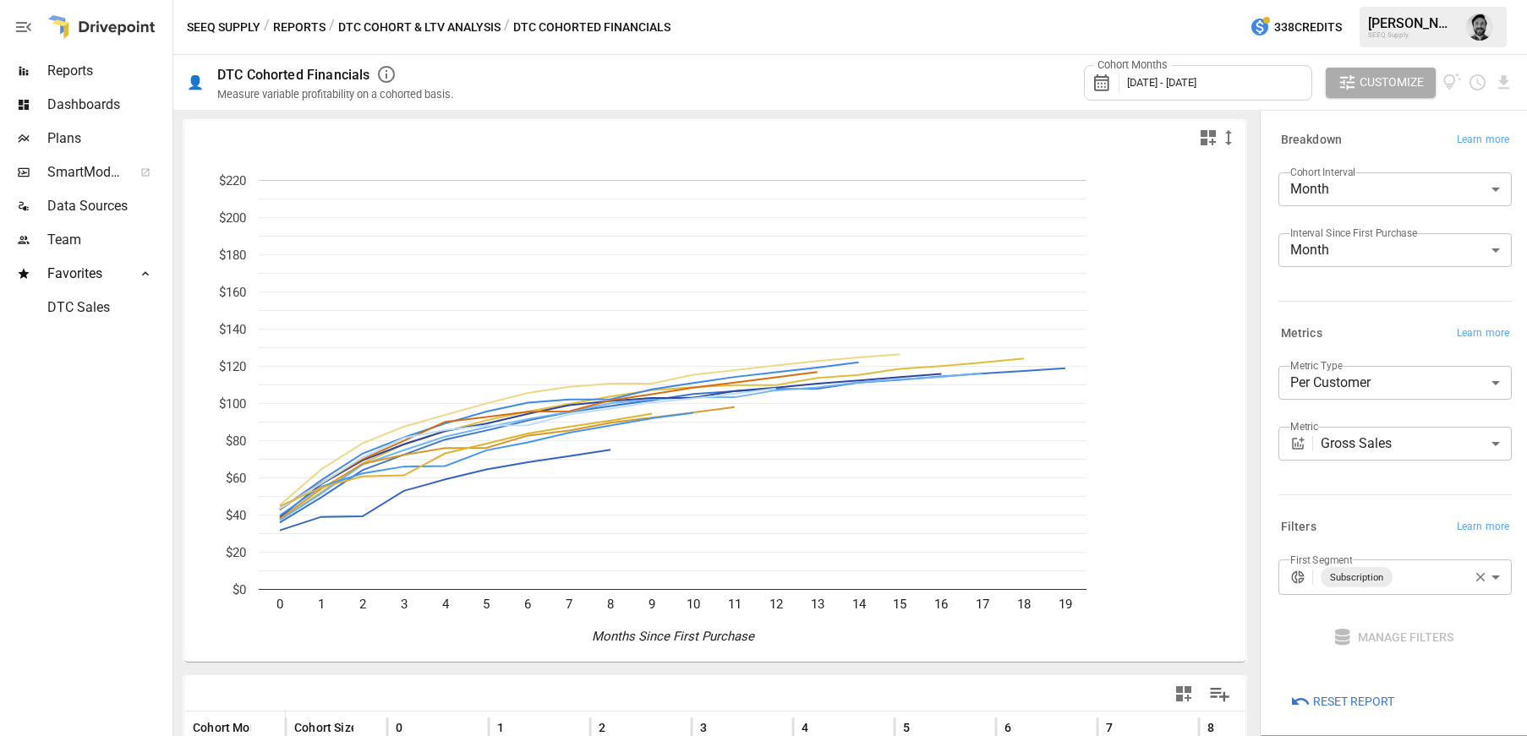
click at [1189, 85] on span "[DATE] - [DATE]" at bounding box center [1161, 82] width 69 height 13
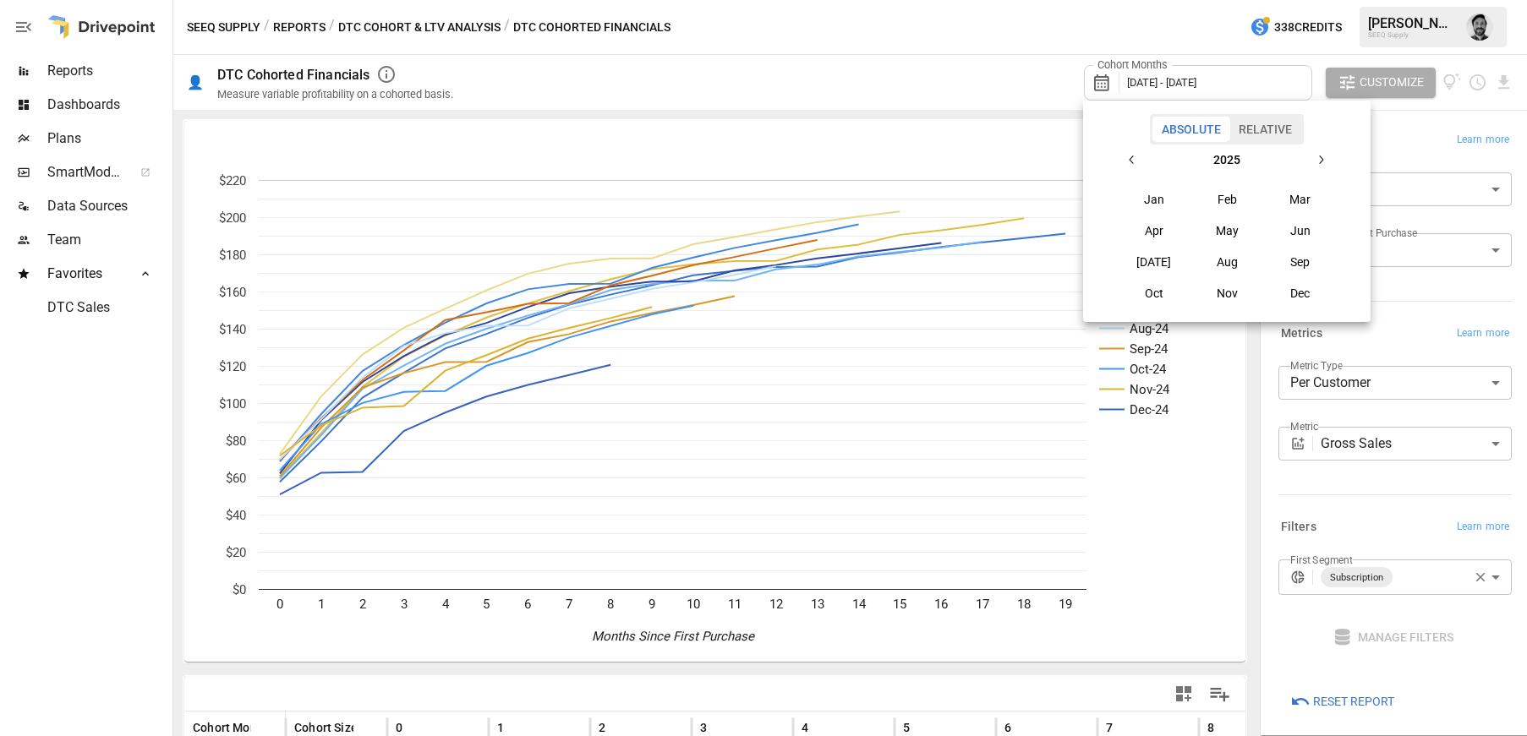
click at [1126, 161] on icon "button" at bounding box center [1132, 160] width 14 height 14
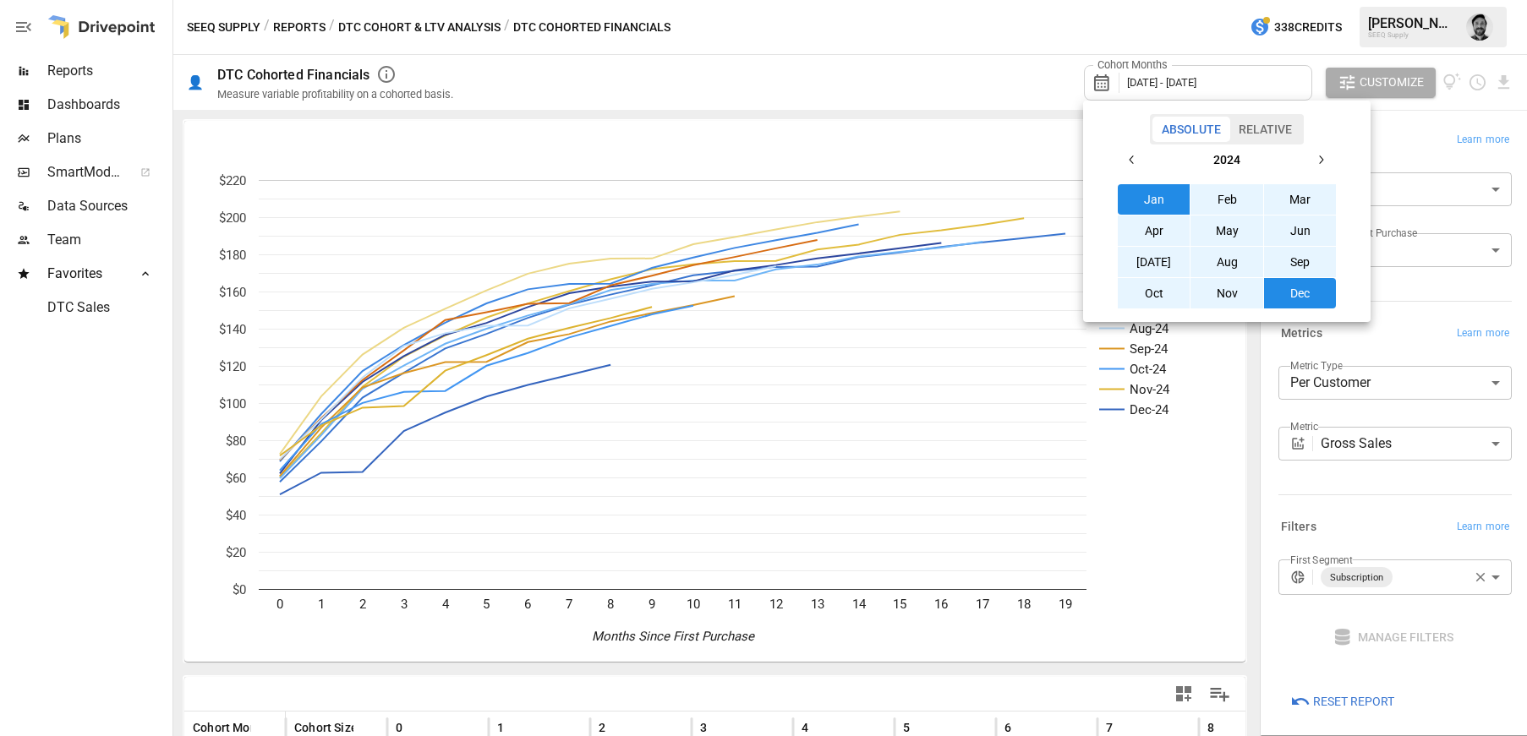
click at [1155, 202] on button "Jan" at bounding box center [1154, 199] width 73 height 30
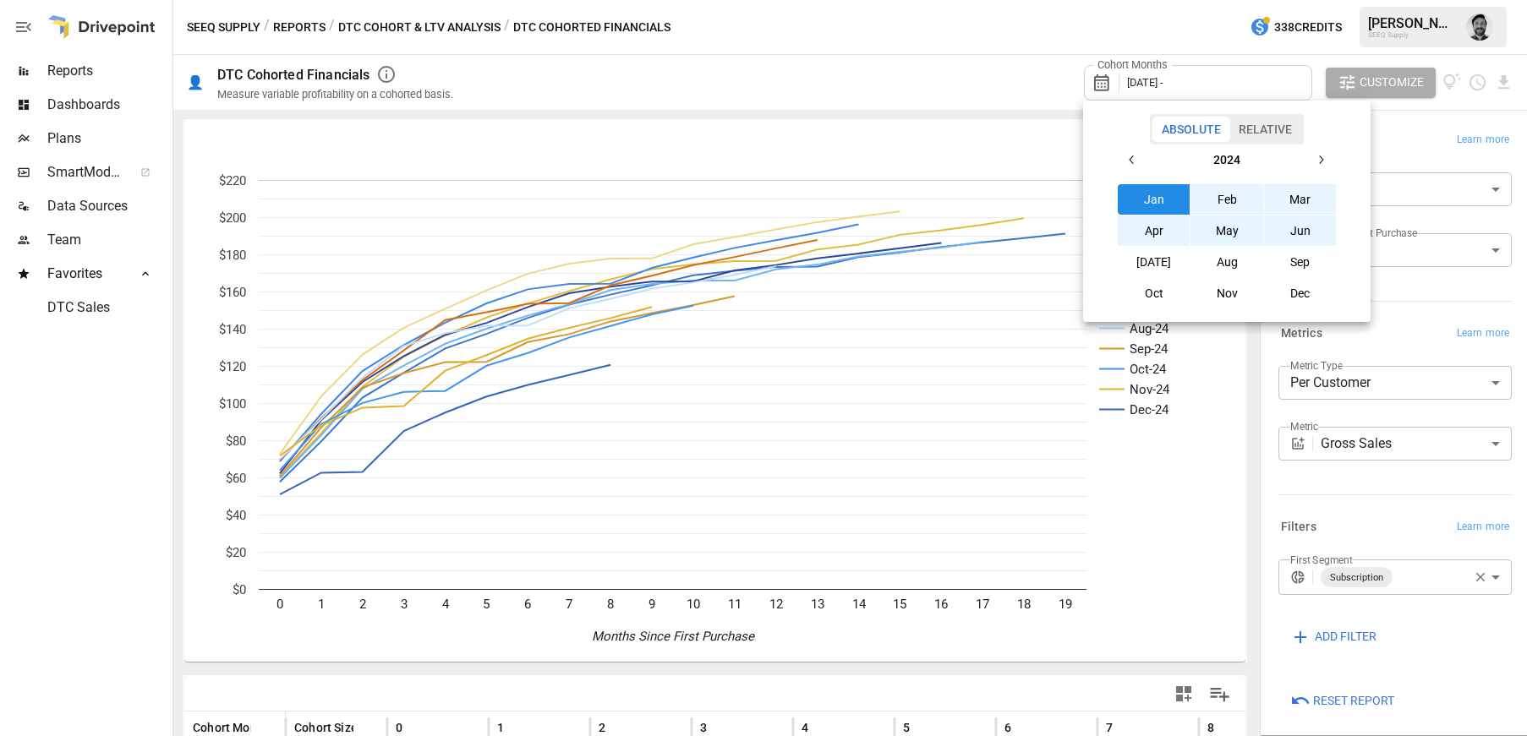
click at [1330, 156] on button "button" at bounding box center [1320, 160] width 30 height 30
click at [1161, 263] on button "[DATE]" at bounding box center [1154, 262] width 73 height 30
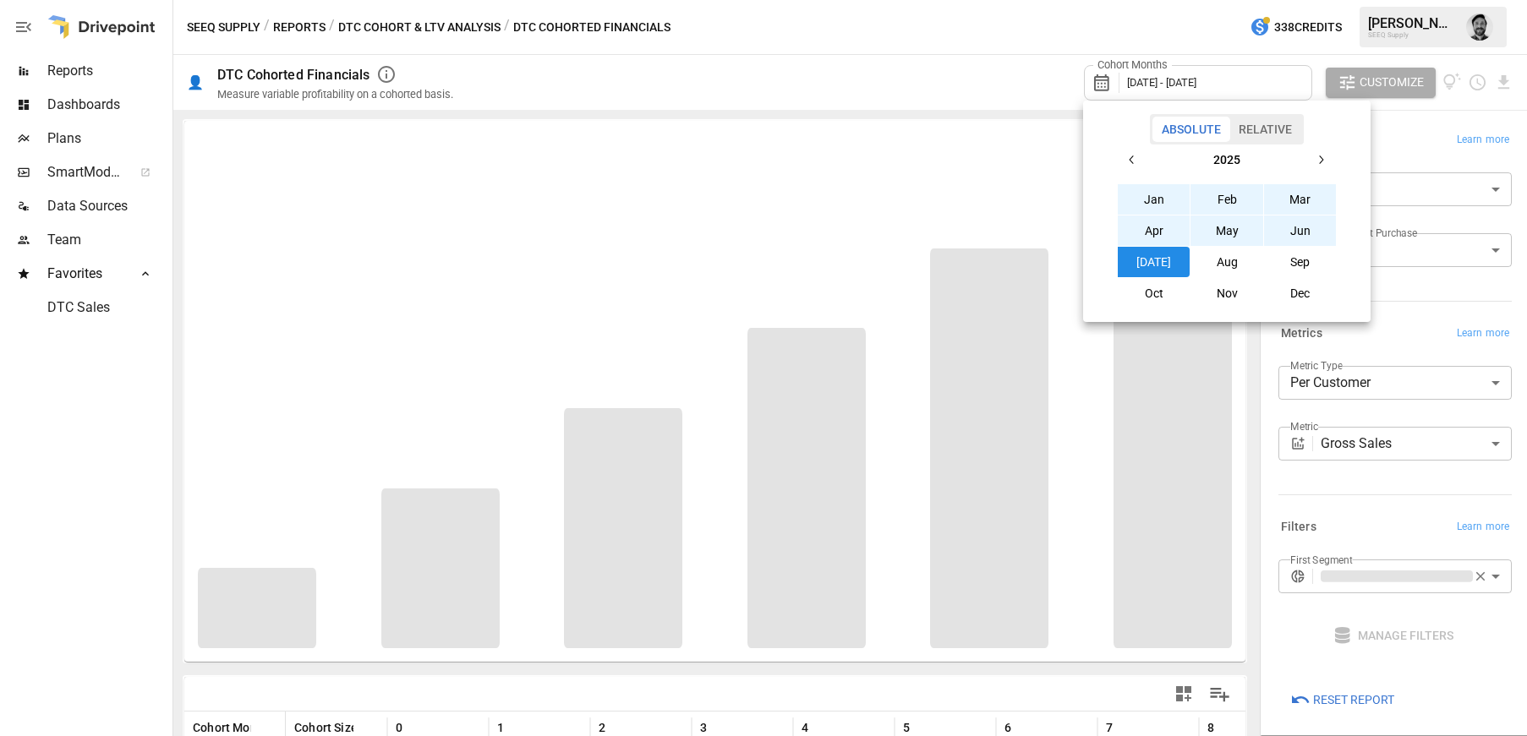
click at [966, 72] on div at bounding box center [763, 368] width 1527 height 736
